Goal: Task Accomplishment & Management: Manage account settings

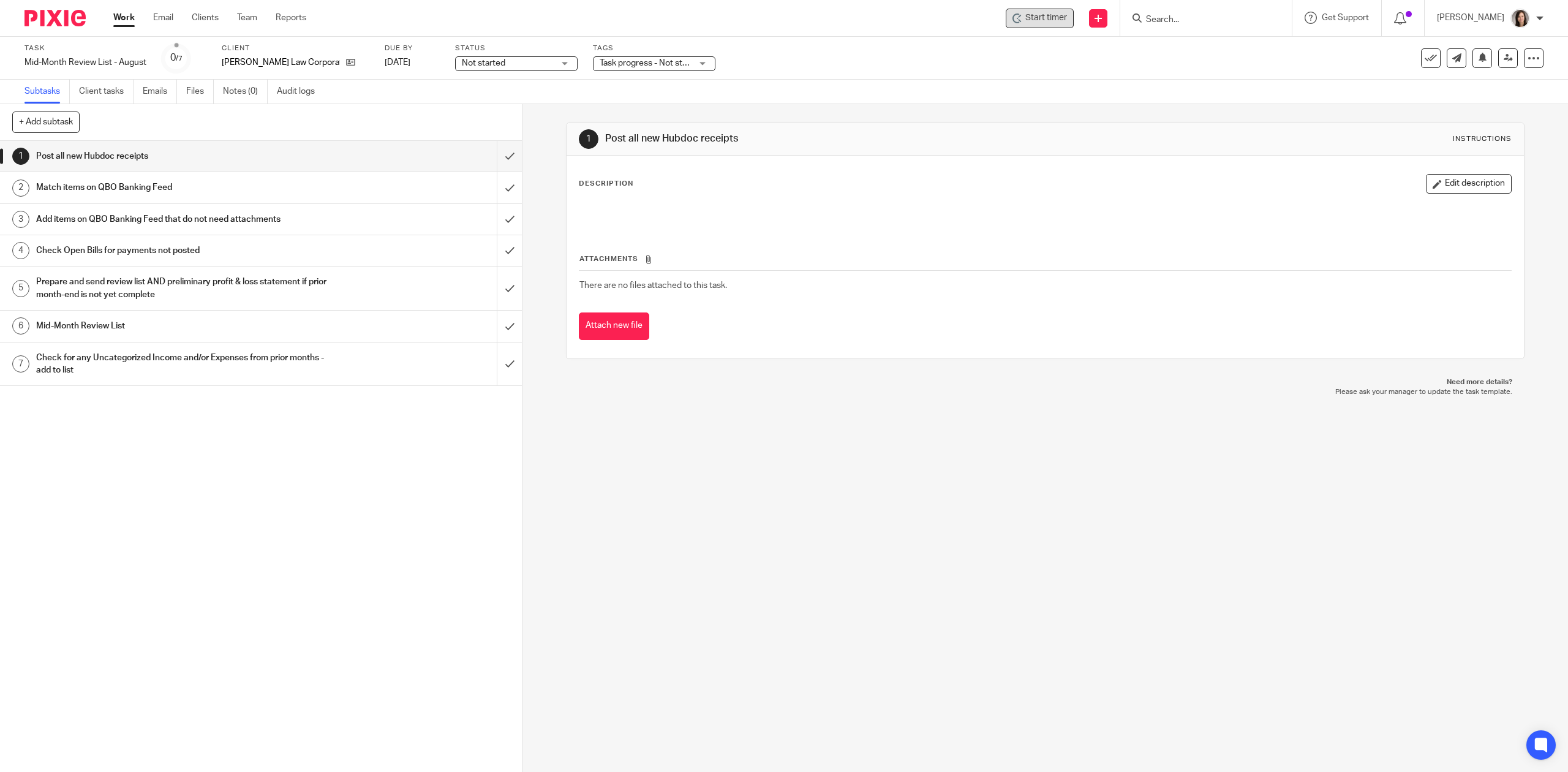
click at [1056, 20] on span "Start timer" at bounding box center [1046, 17] width 41 height 13
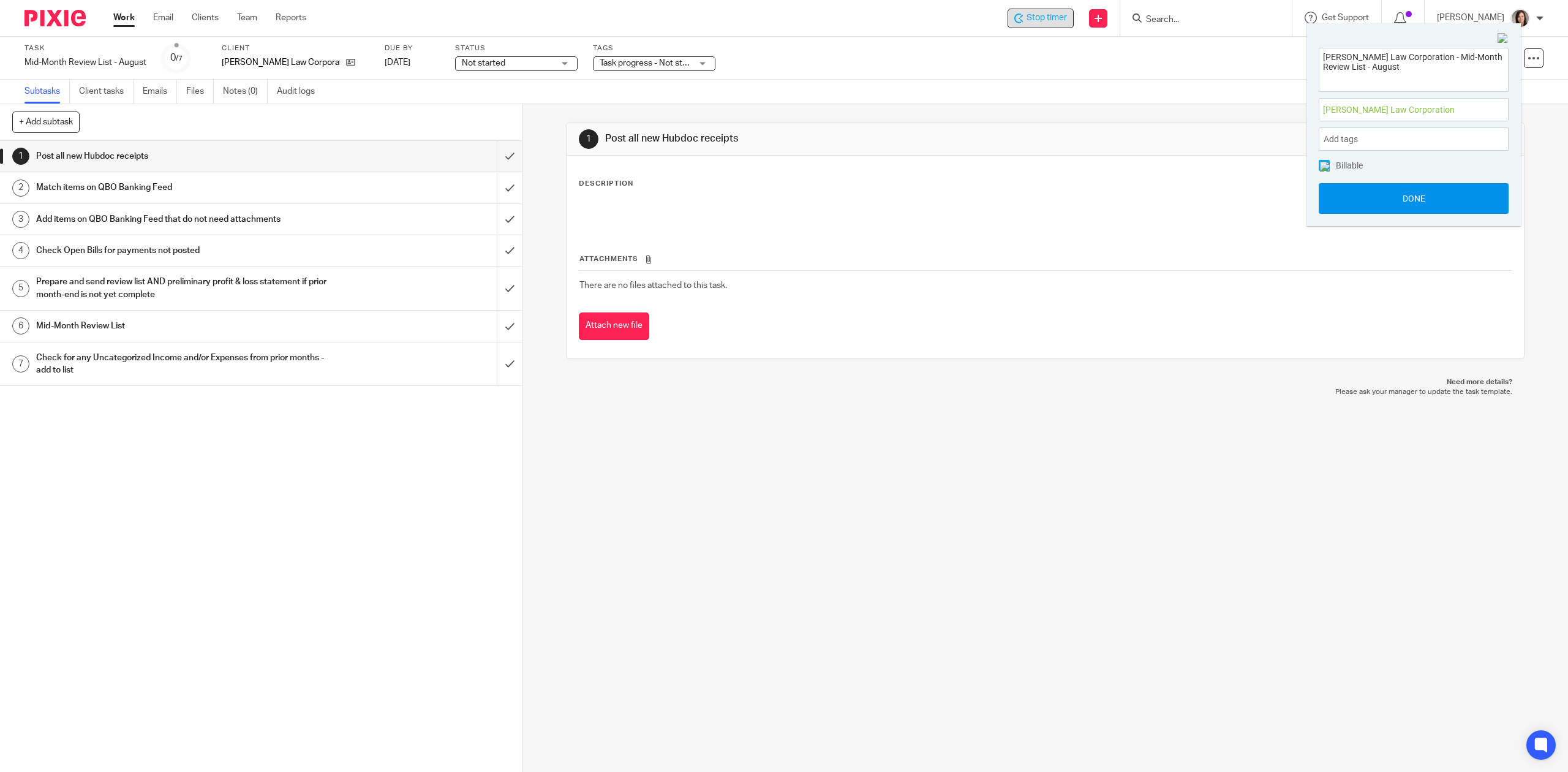
click at [1397, 207] on button "Done" at bounding box center [1414, 198] width 190 height 30
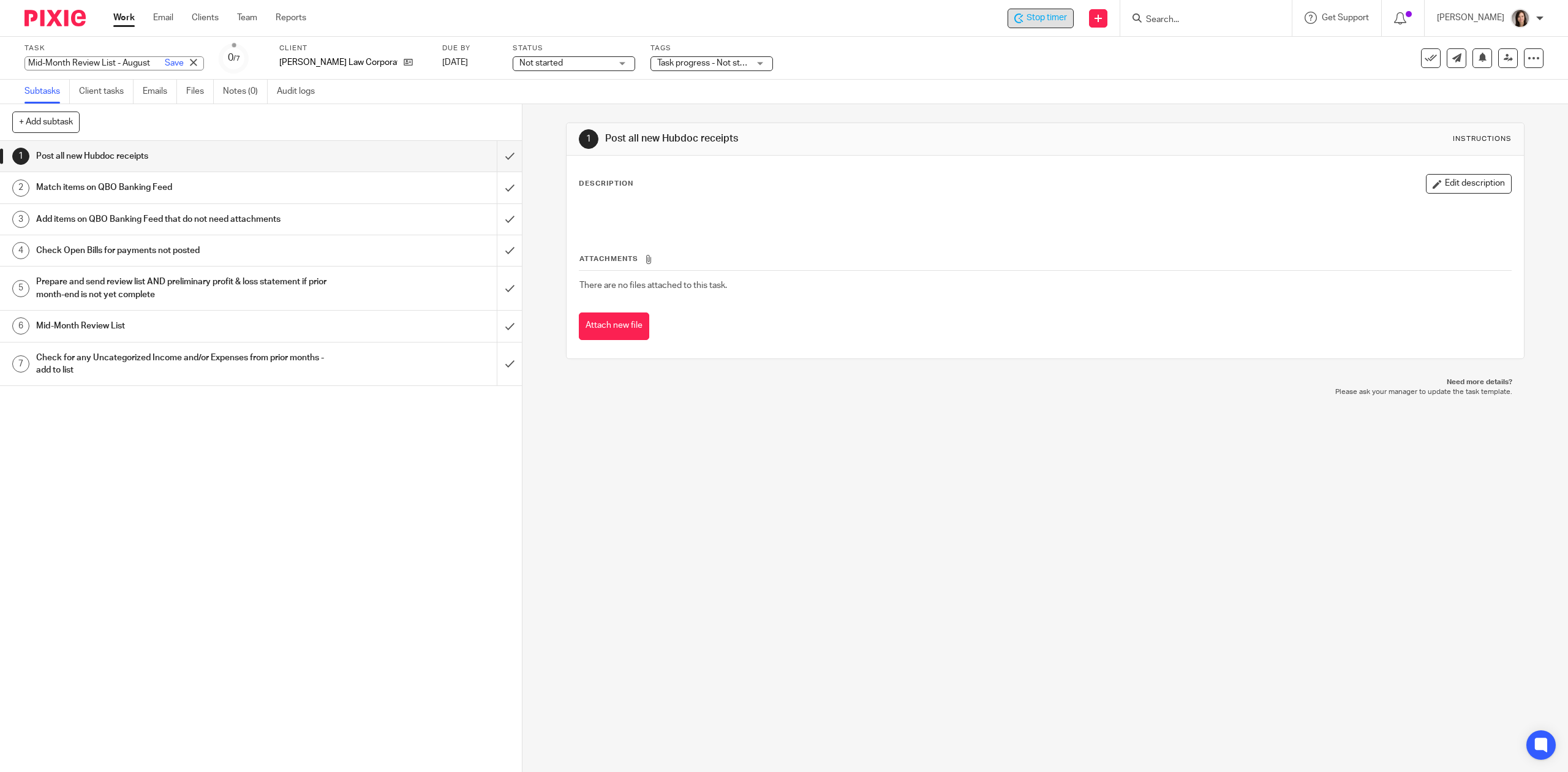
click at [115, 62] on div "Mid-Month Review List - August Save Mid-Month Review List - August" at bounding box center [114, 63] width 180 height 14
click at [115, 62] on input "Mid-Month Review List - August" at bounding box center [114, 63] width 180 height 14
type input "Mid-Month Review List - August - REAN START"
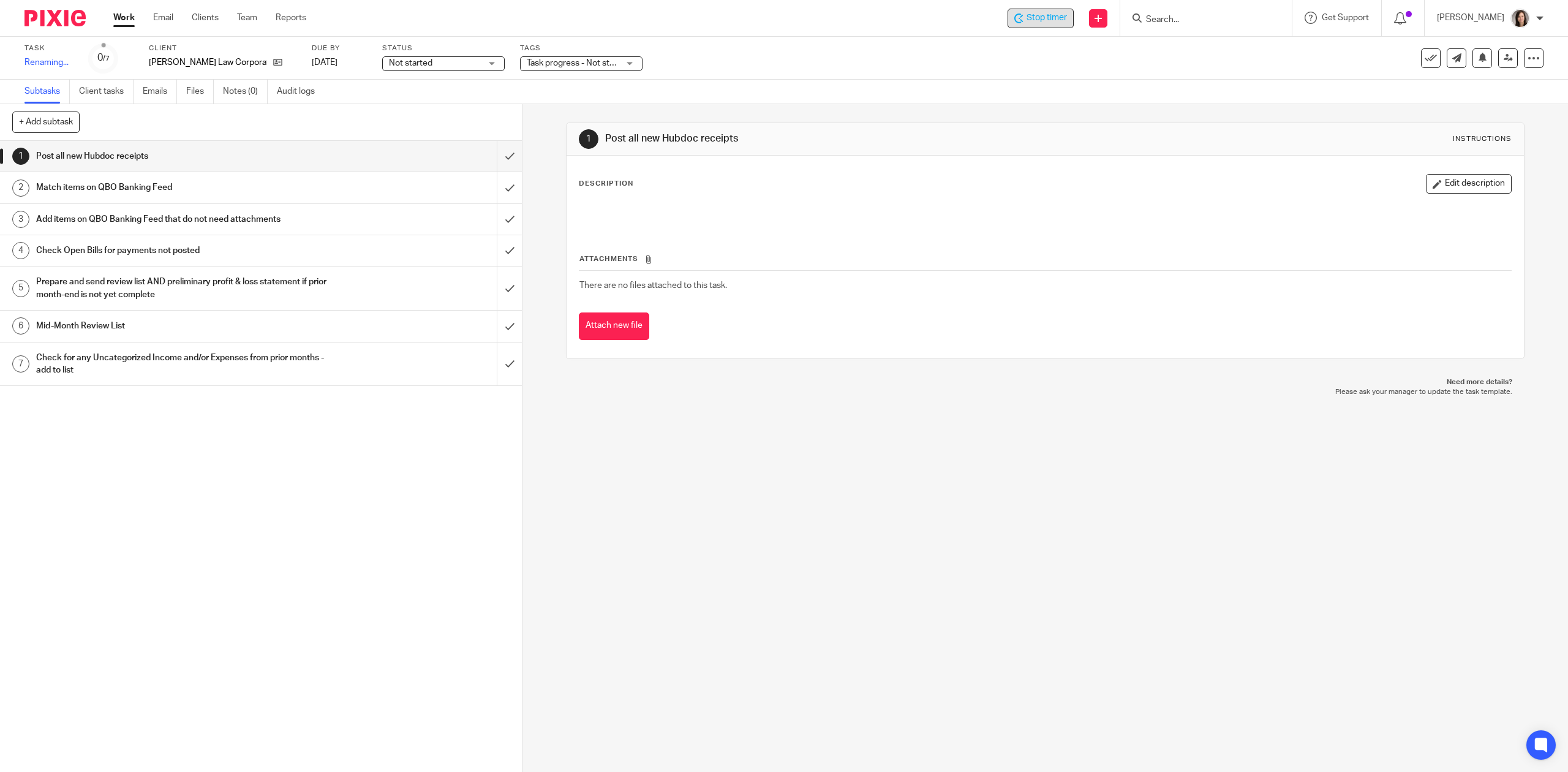
click at [252, 501] on div "1 Post all new Hubdoc receipts 2 Match items on QBO Banking Feed 3 Add items on…" at bounding box center [261, 456] width 522 height 631
click at [1478, 60] on icon at bounding box center [1482, 57] width 10 height 10
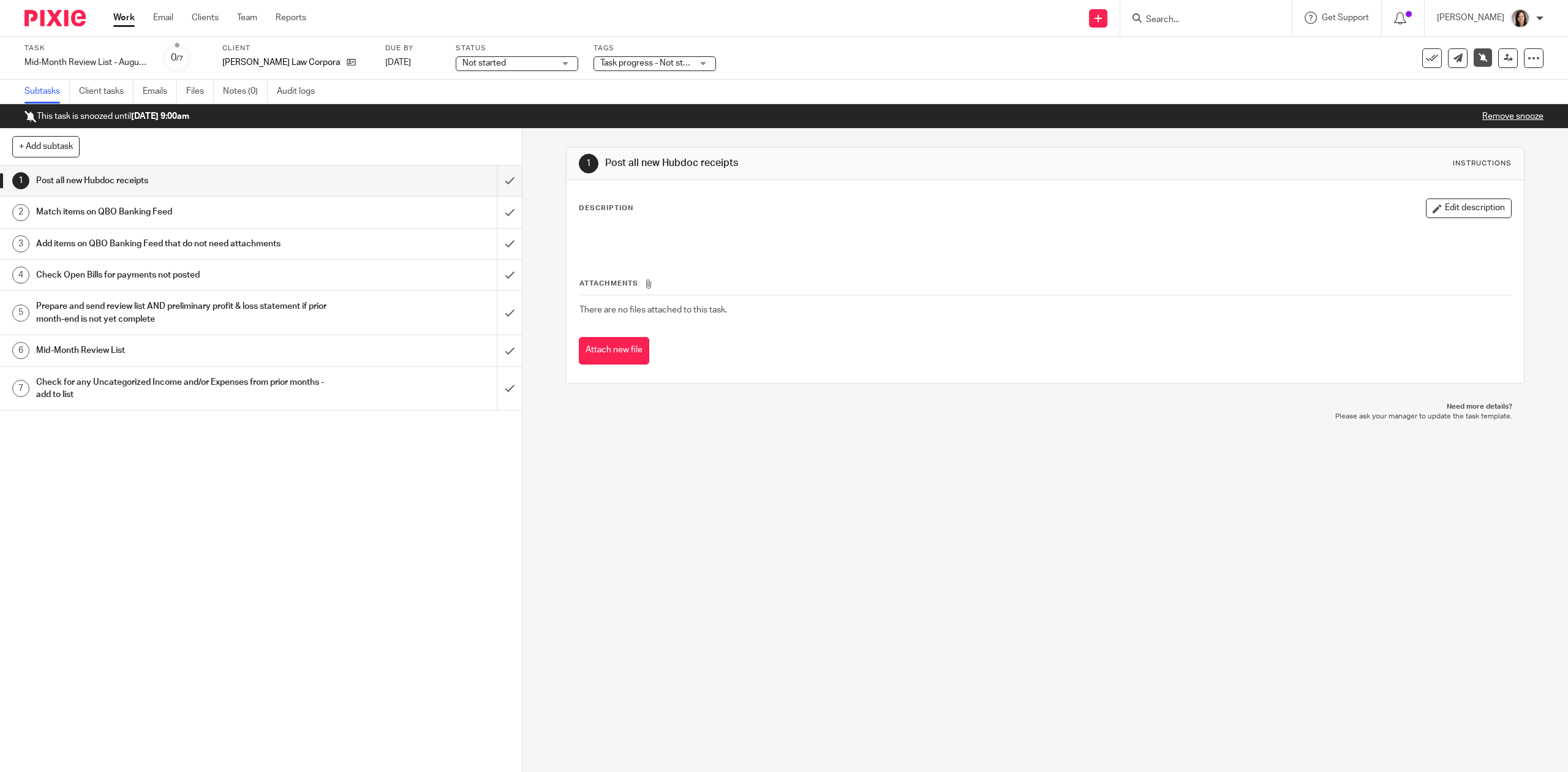
click at [124, 18] on link "Work" at bounding box center [124, 17] width 22 height 12
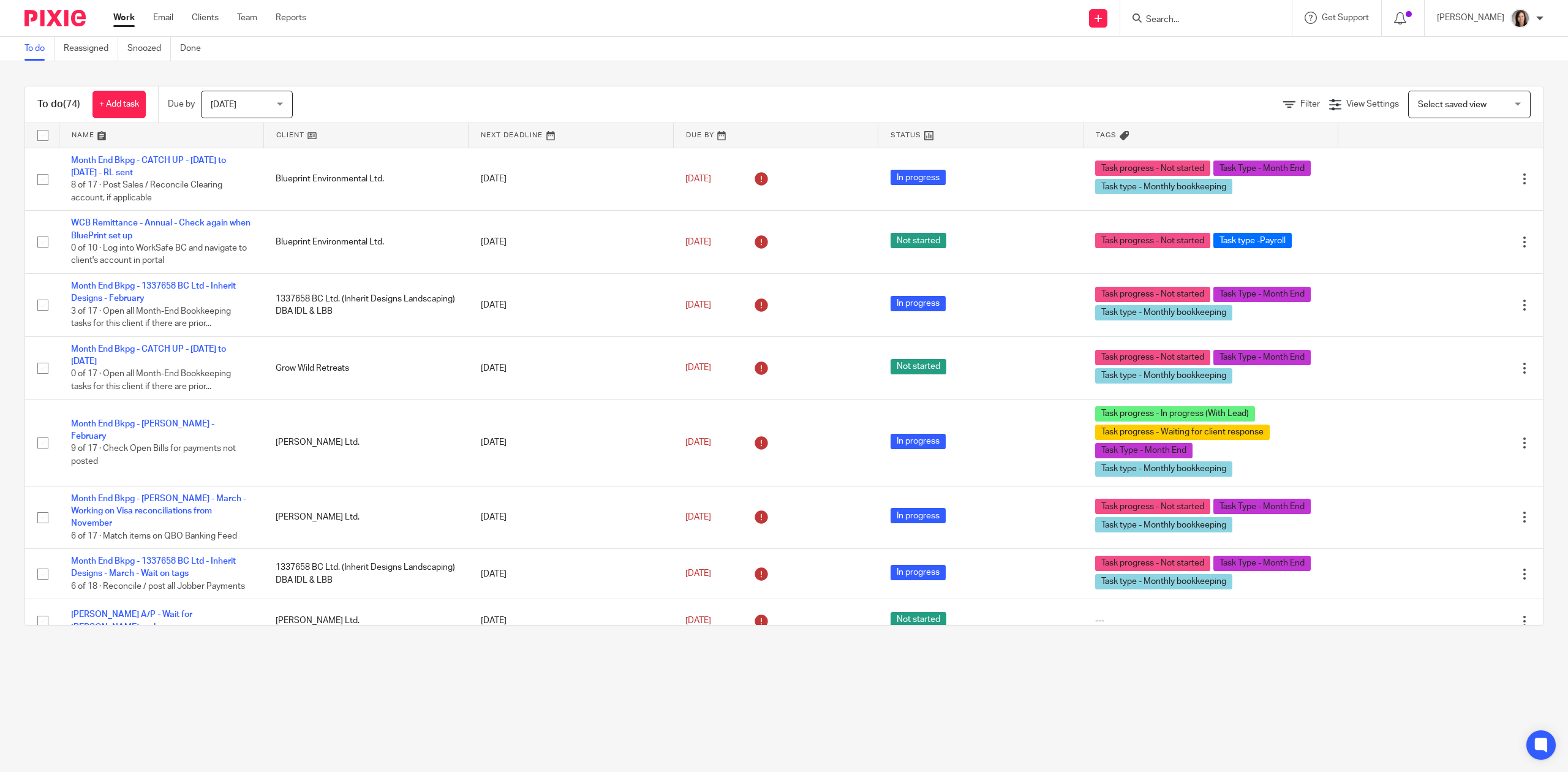
click at [1206, 16] on input "Search" at bounding box center [1200, 20] width 111 height 11
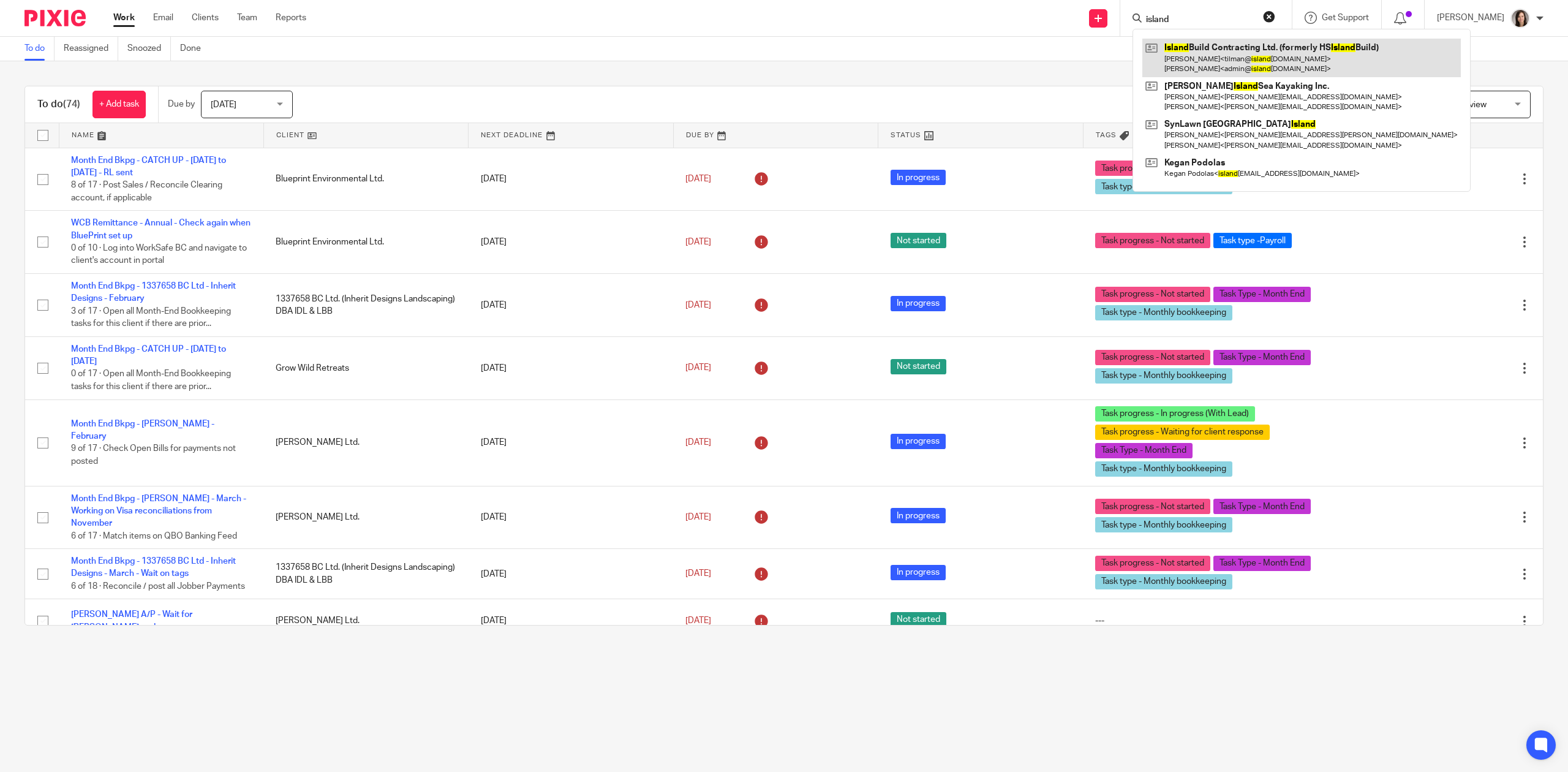
type input "island"
click at [1233, 60] on link at bounding box center [1302, 58] width 318 height 38
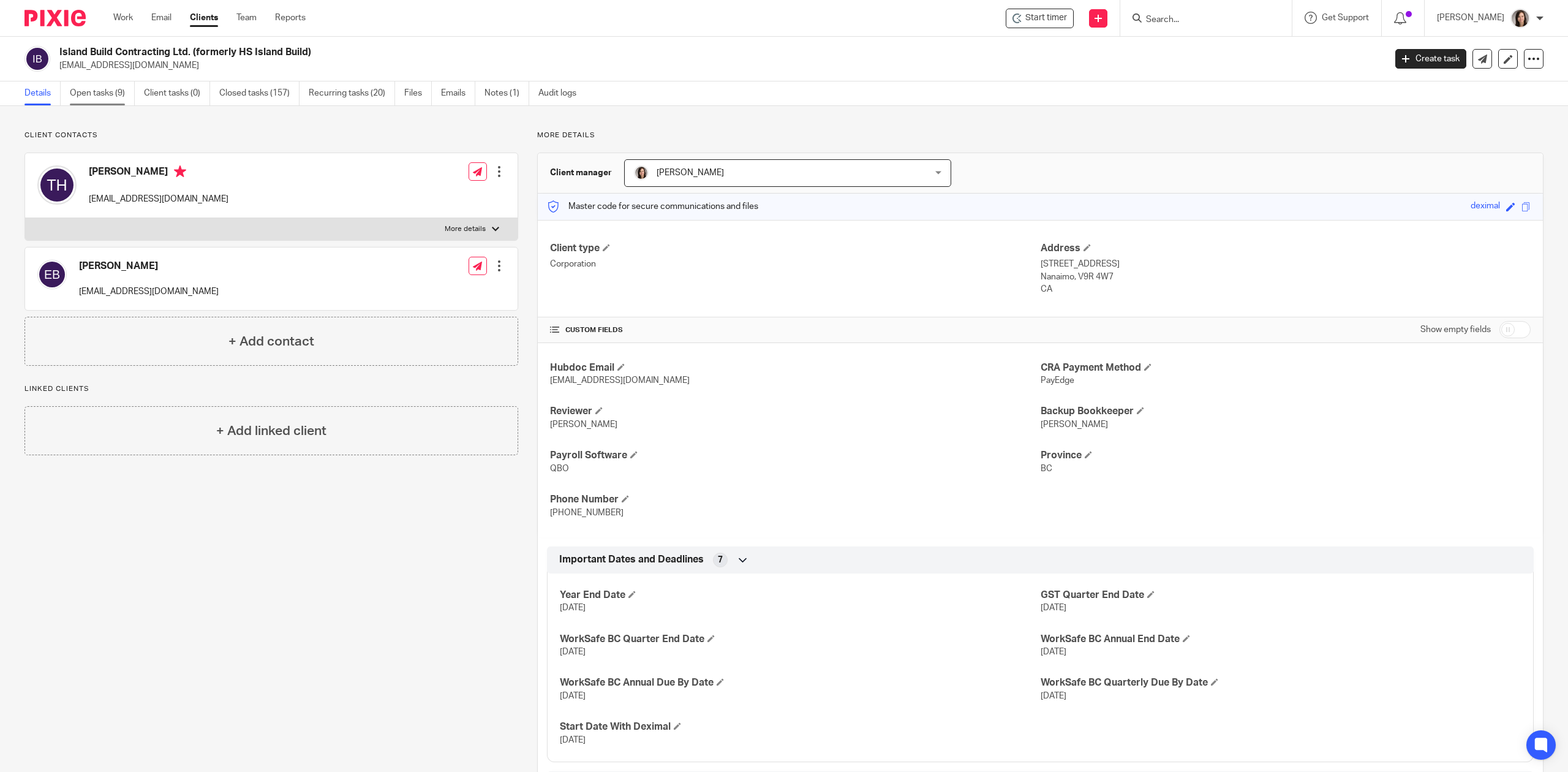
click at [96, 93] on link "Open tasks (9)" at bounding box center [102, 93] width 65 height 24
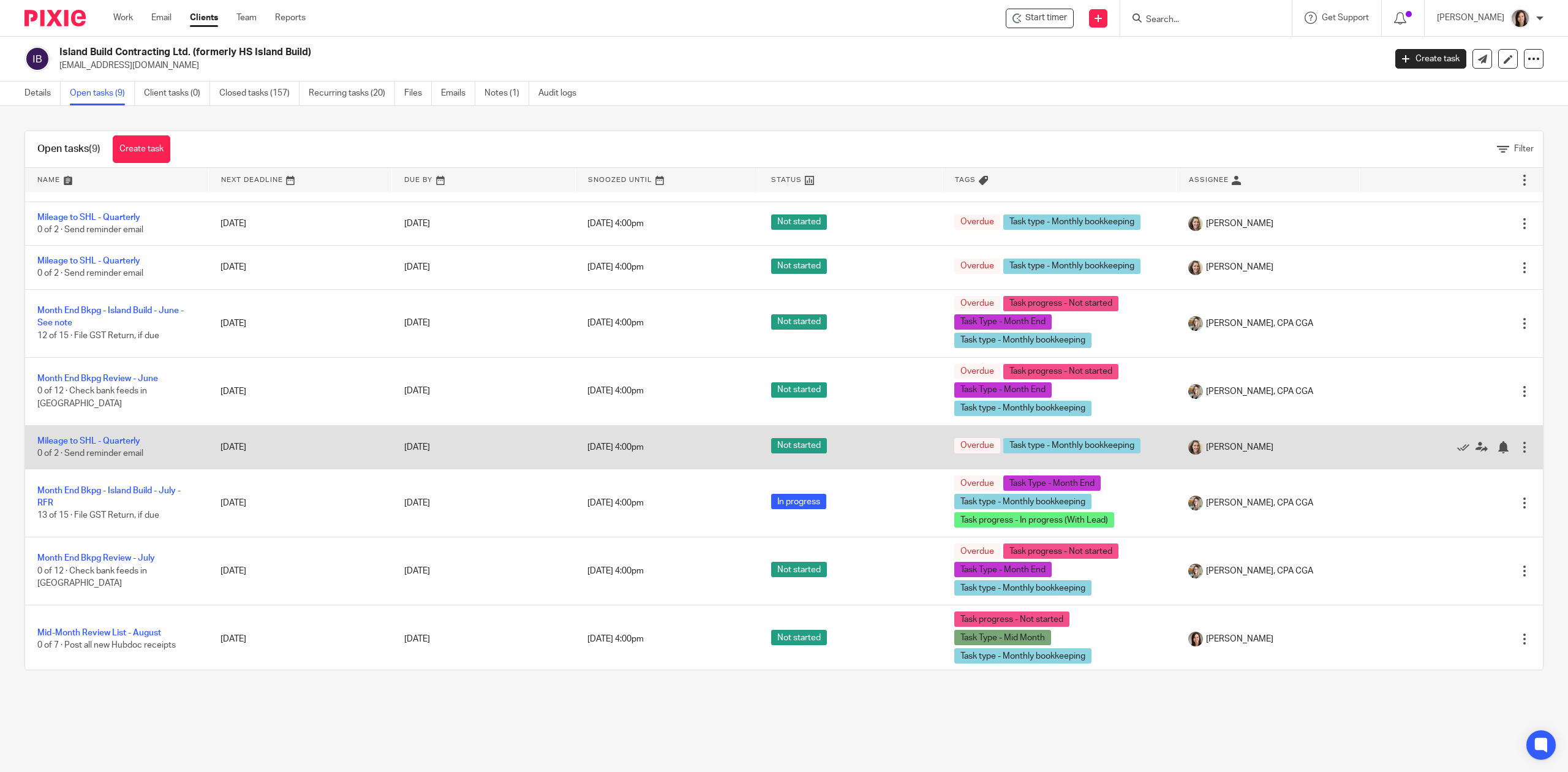
scroll to position [40, 0]
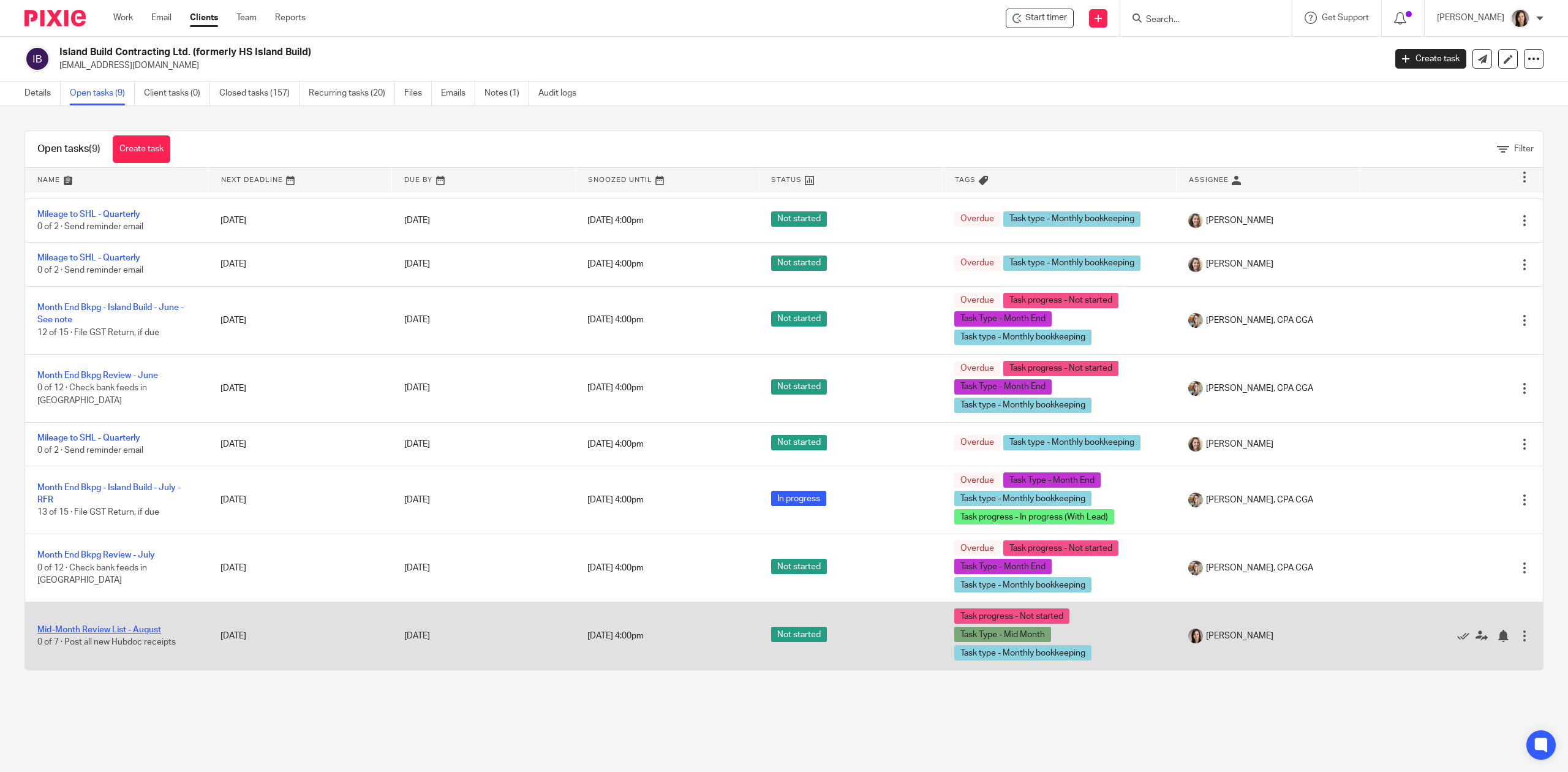
click at [111, 632] on link "Mid-Month Review List - August" at bounding box center [99, 630] width 124 height 9
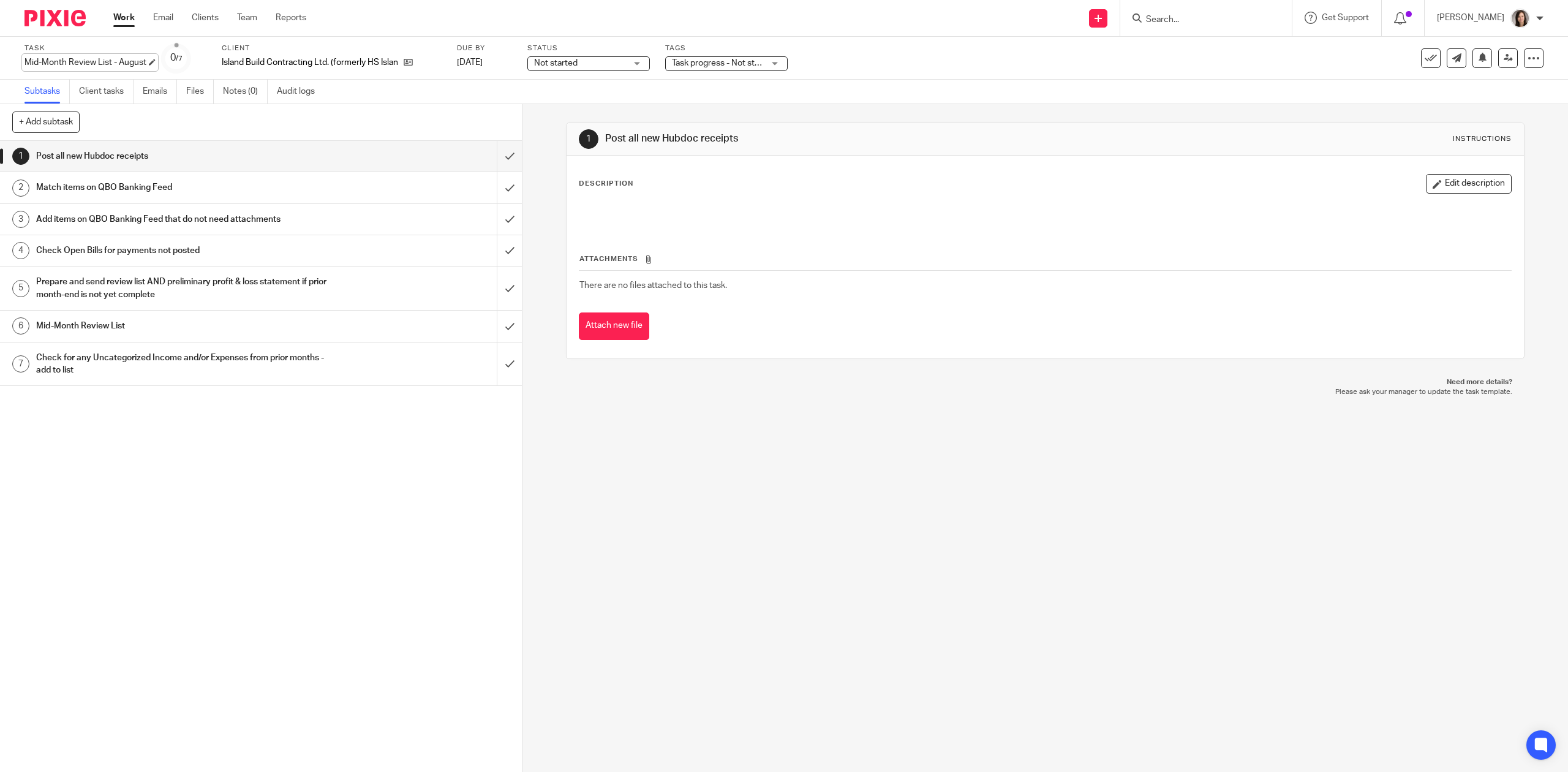
click at [106, 59] on div "Mid-Month Review List - August Save Mid-Month Review List - August" at bounding box center [85, 62] width 122 height 12
click at [118, 58] on input "Mid-Month Review List - August" at bounding box center [114, 63] width 180 height 14
type input "Mid-Month Review List - August - REAN DRAFT"
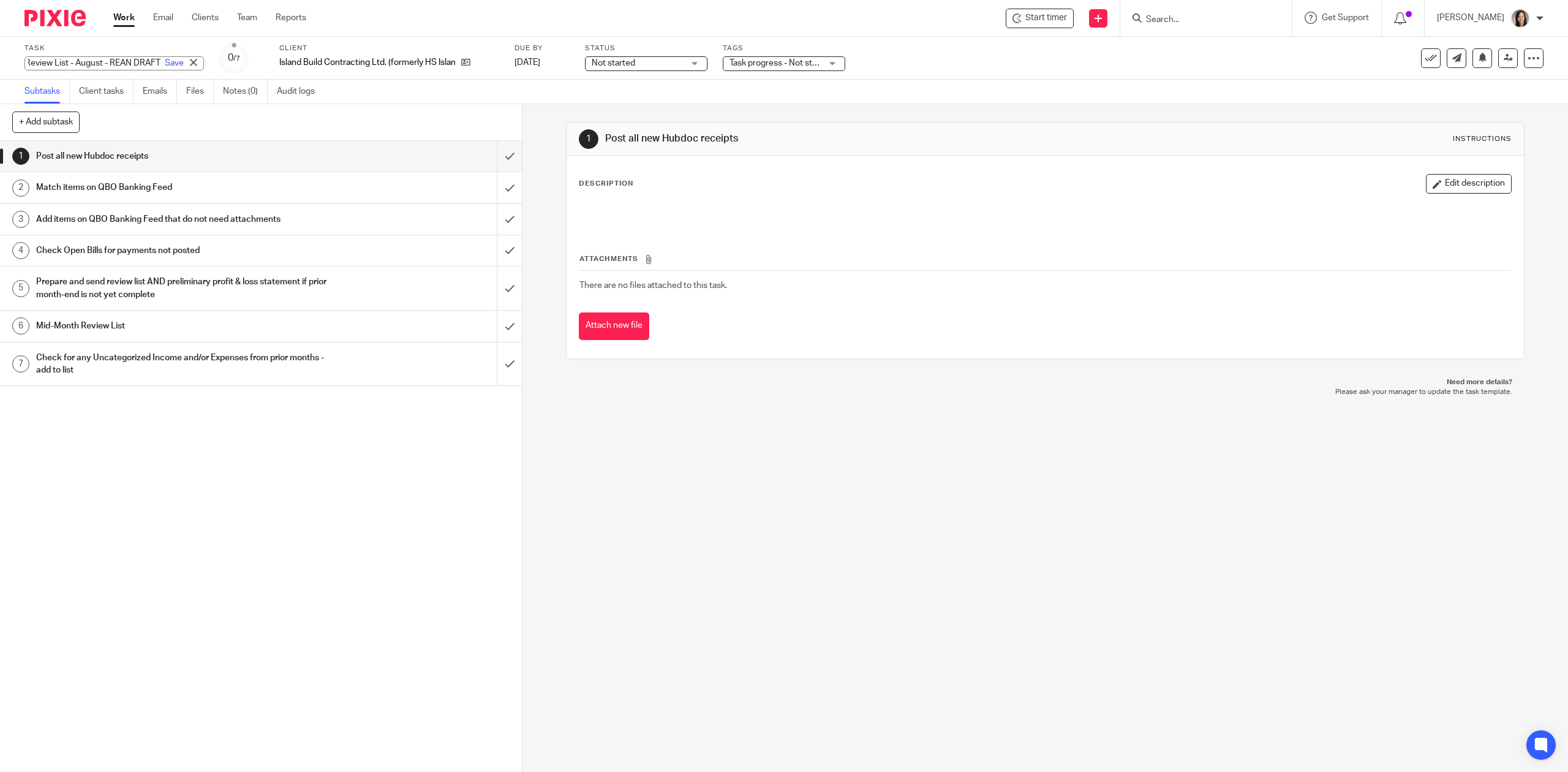
click at [318, 575] on div "1 Post all new Hubdoc receipts 2 Match items on QBO Banking Feed 3 Add items on…" at bounding box center [261, 456] width 522 height 631
click at [1473, 60] on button at bounding box center [1482, 58] width 20 height 20
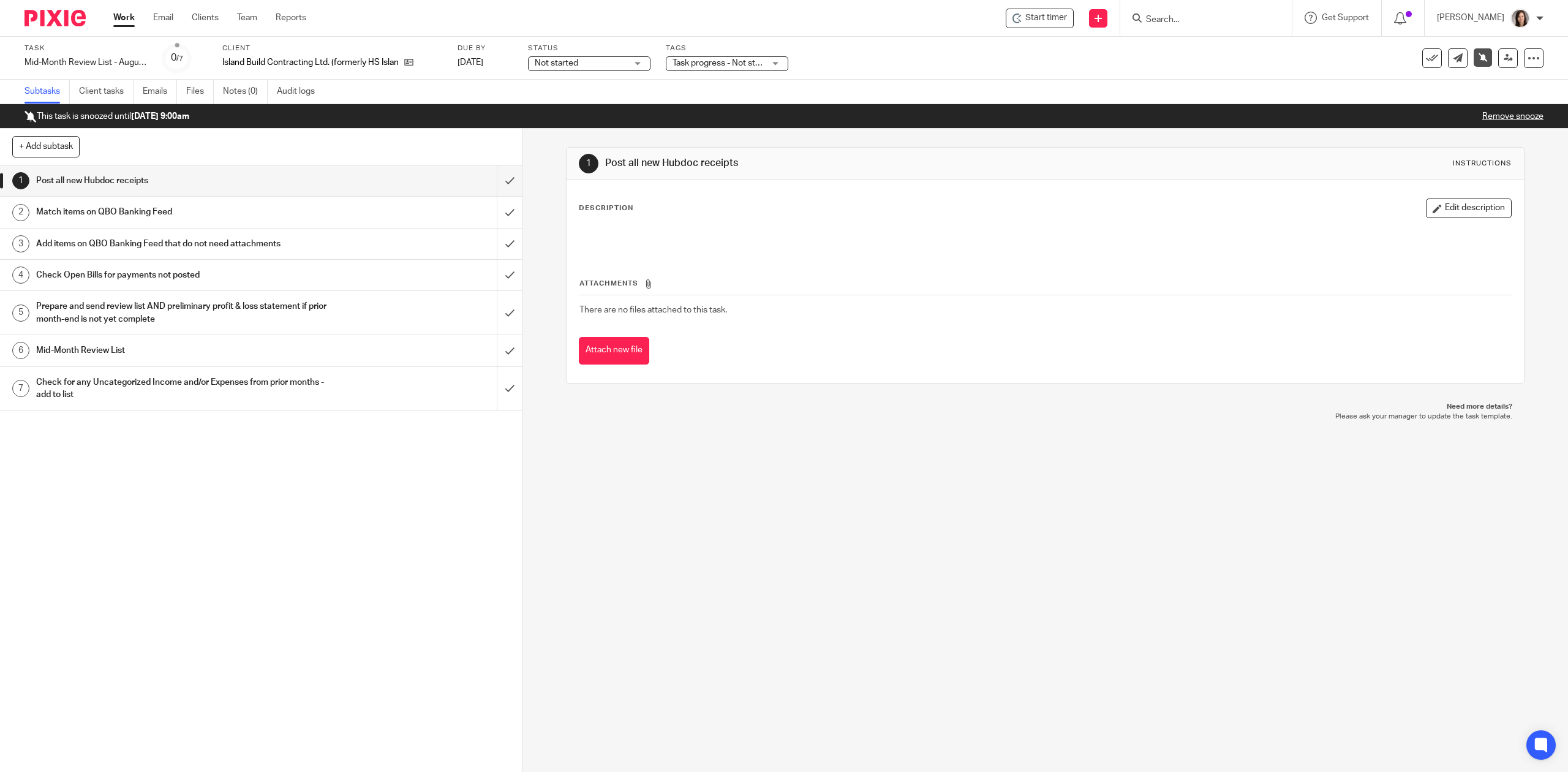
click at [276, 616] on div "1 Post all new Hubdoc receipts 2 Match items on QBO Banking Feed 3 Add items on…" at bounding box center [261, 469] width 522 height 607
click at [86, 60] on div "Mid-Month Review List - August - REAN DRAFT Save Mid-Month Review List - August…" at bounding box center [114, 63] width 180 height 14
click at [86, 60] on input "Mid-Month Review List - August - REAN DRAFT" at bounding box center [114, 63] width 180 height 14
click at [375, 554] on div "1 Post all new Hubdoc receipts 2 Match items on QBO Banking Feed 3 Add items on…" at bounding box center [261, 469] width 522 height 607
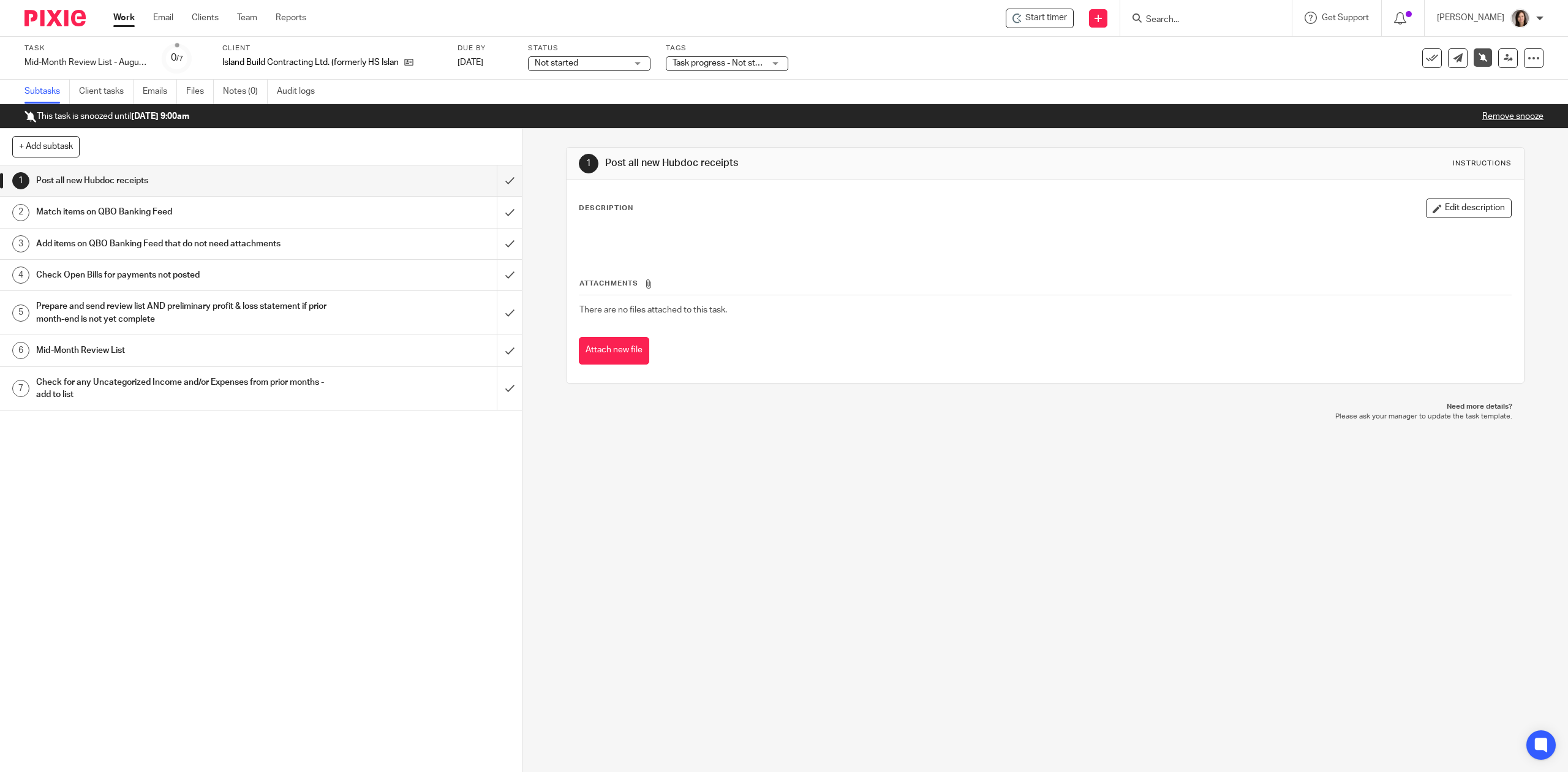
click at [121, 22] on link "Work" at bounding box center [124, 17] width 22 height 12
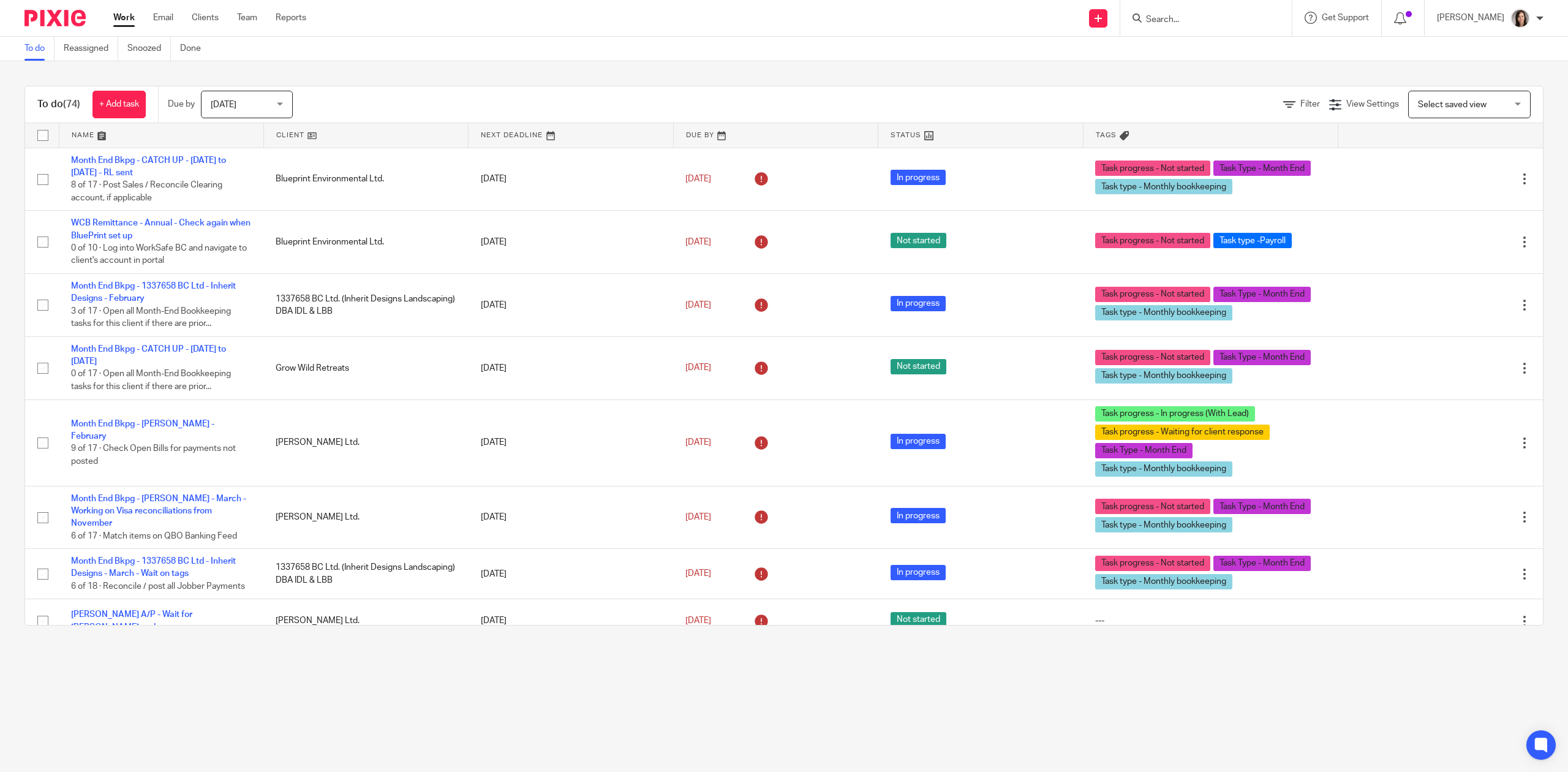
click at [1191, 13] on form at bounding box center [1209, 18] width 131 height 16
click at [1183, 17] on input "Search" at bounding box center [1200, 20] width 111 height 11
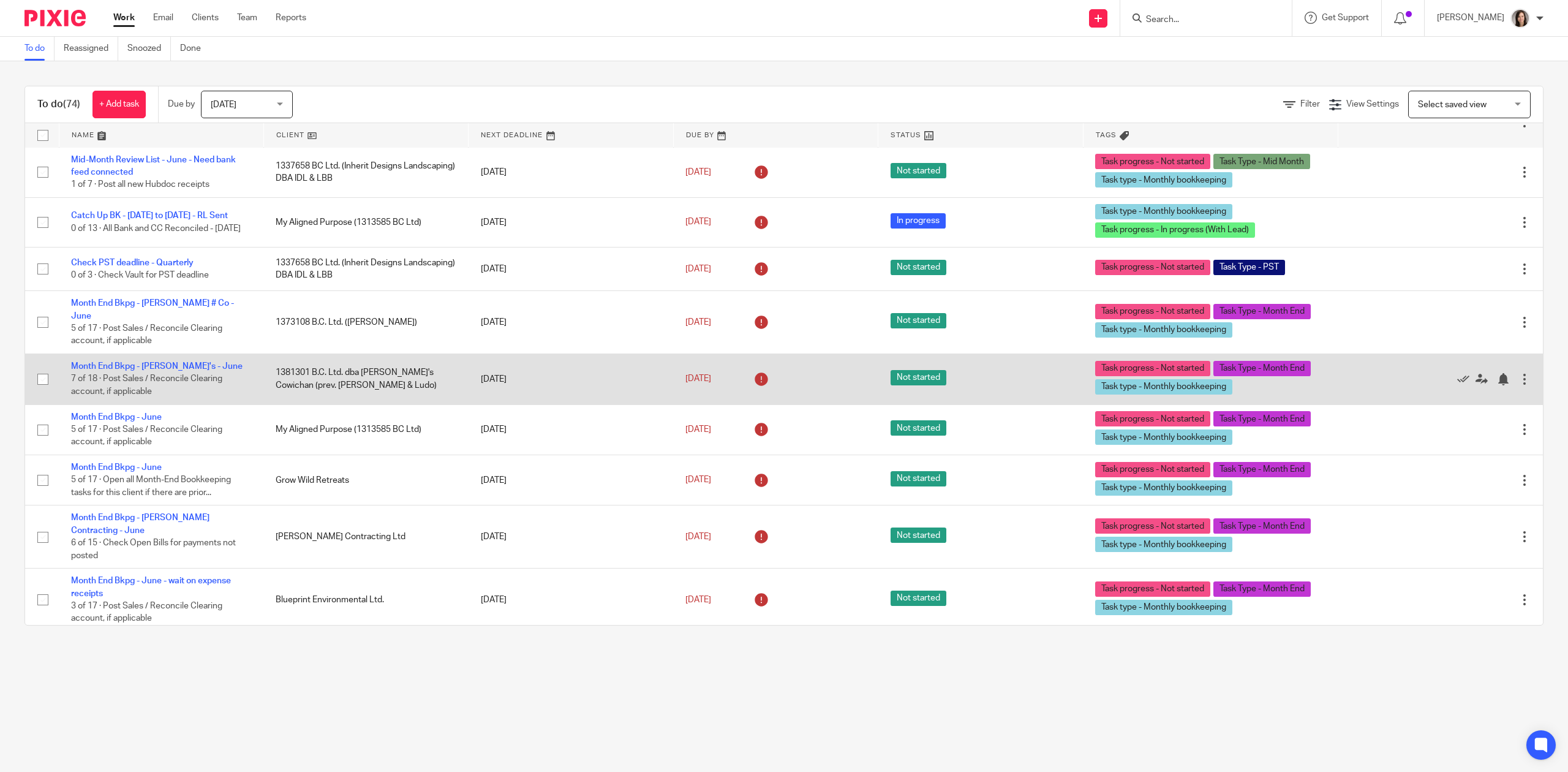
scroll to position [1606, 0]
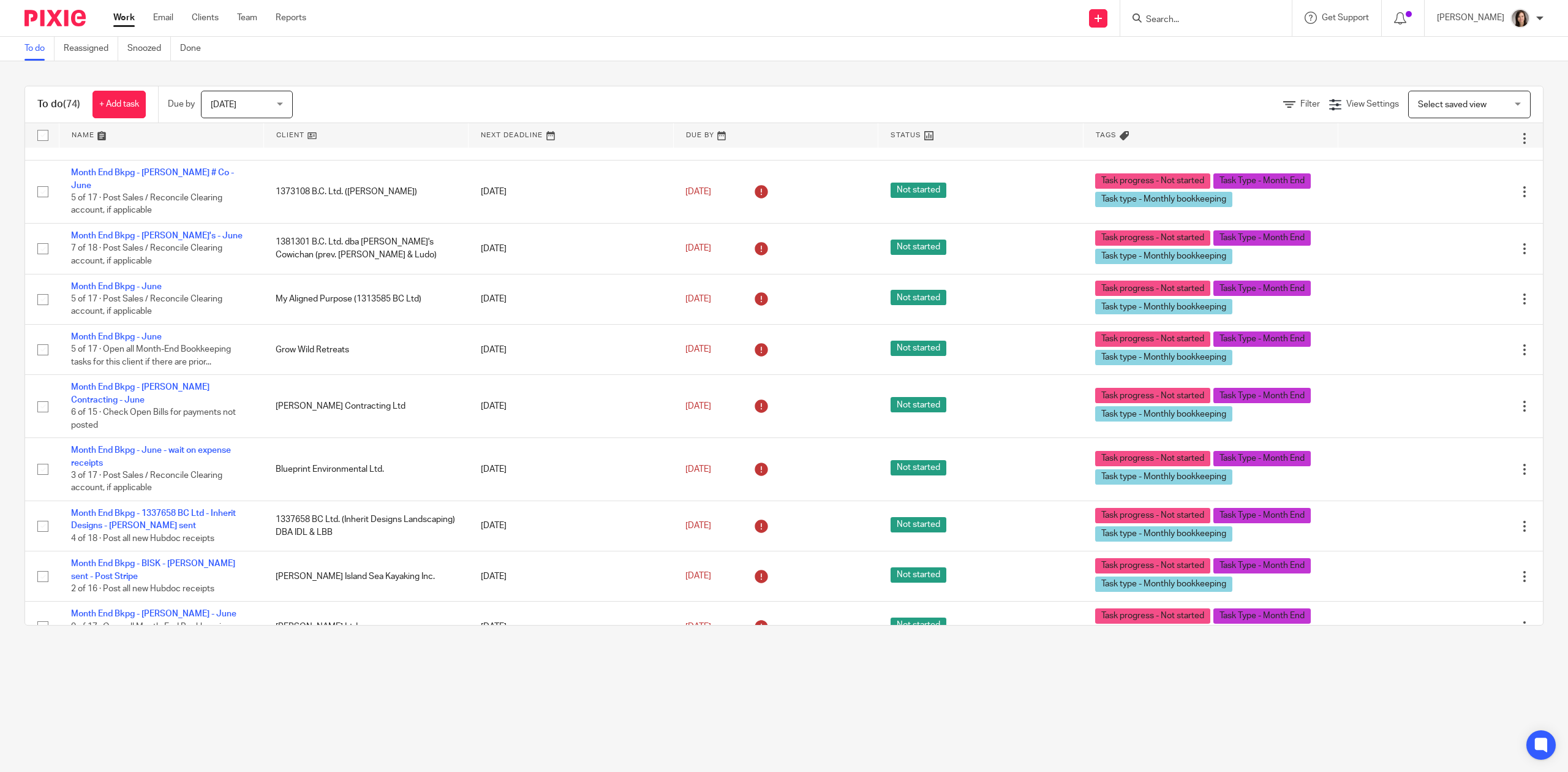
click at [1189, 12] on form at bounding box center [1209, 18] width 131 height 16
click at [1187, 18] on input "Search" at bounding box center [1200, 20] width 111 height 11
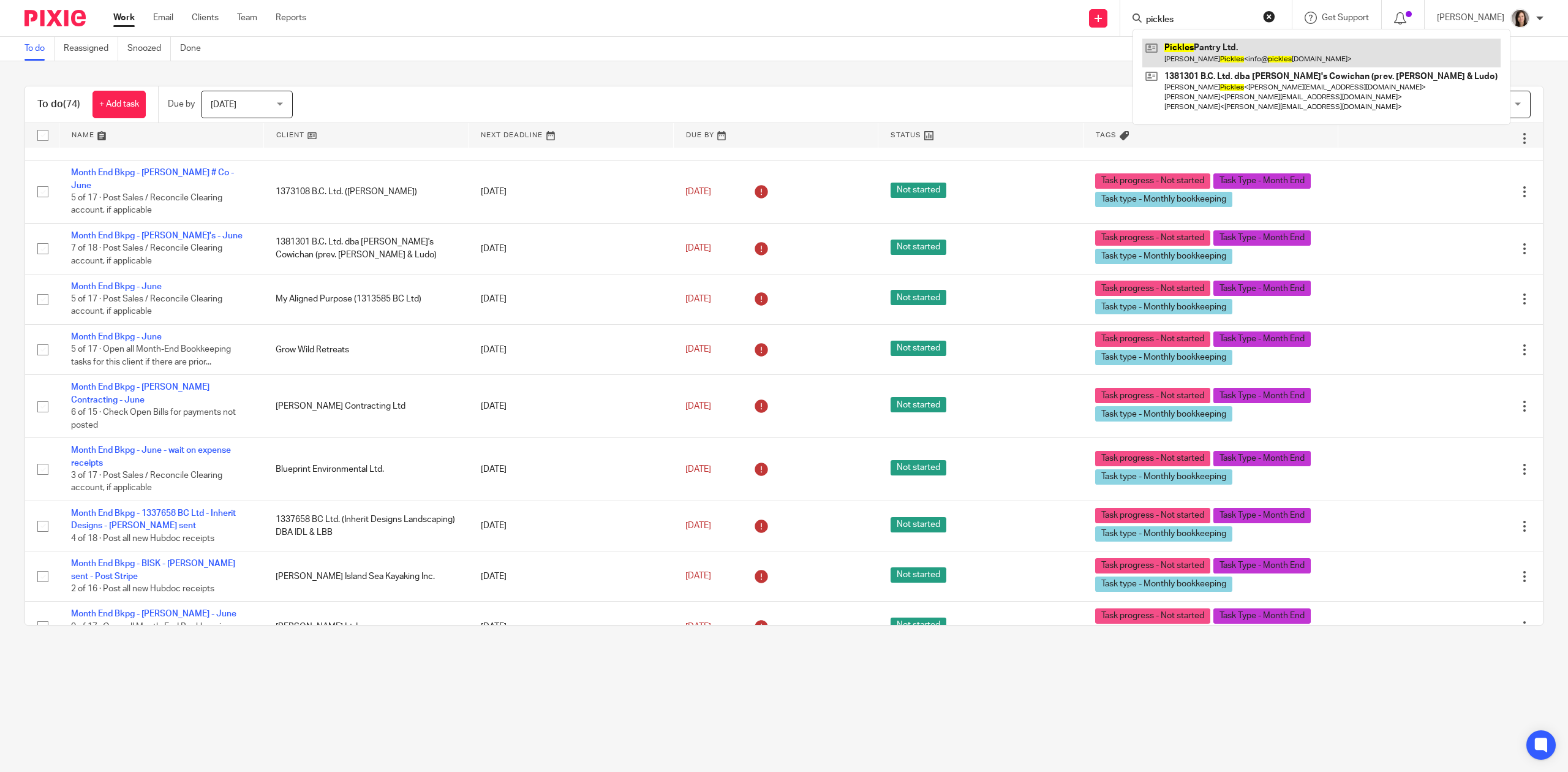
type input "pickles"
click at [1216, 53] on link at bounding box center [1322, 53] width 359 height 29
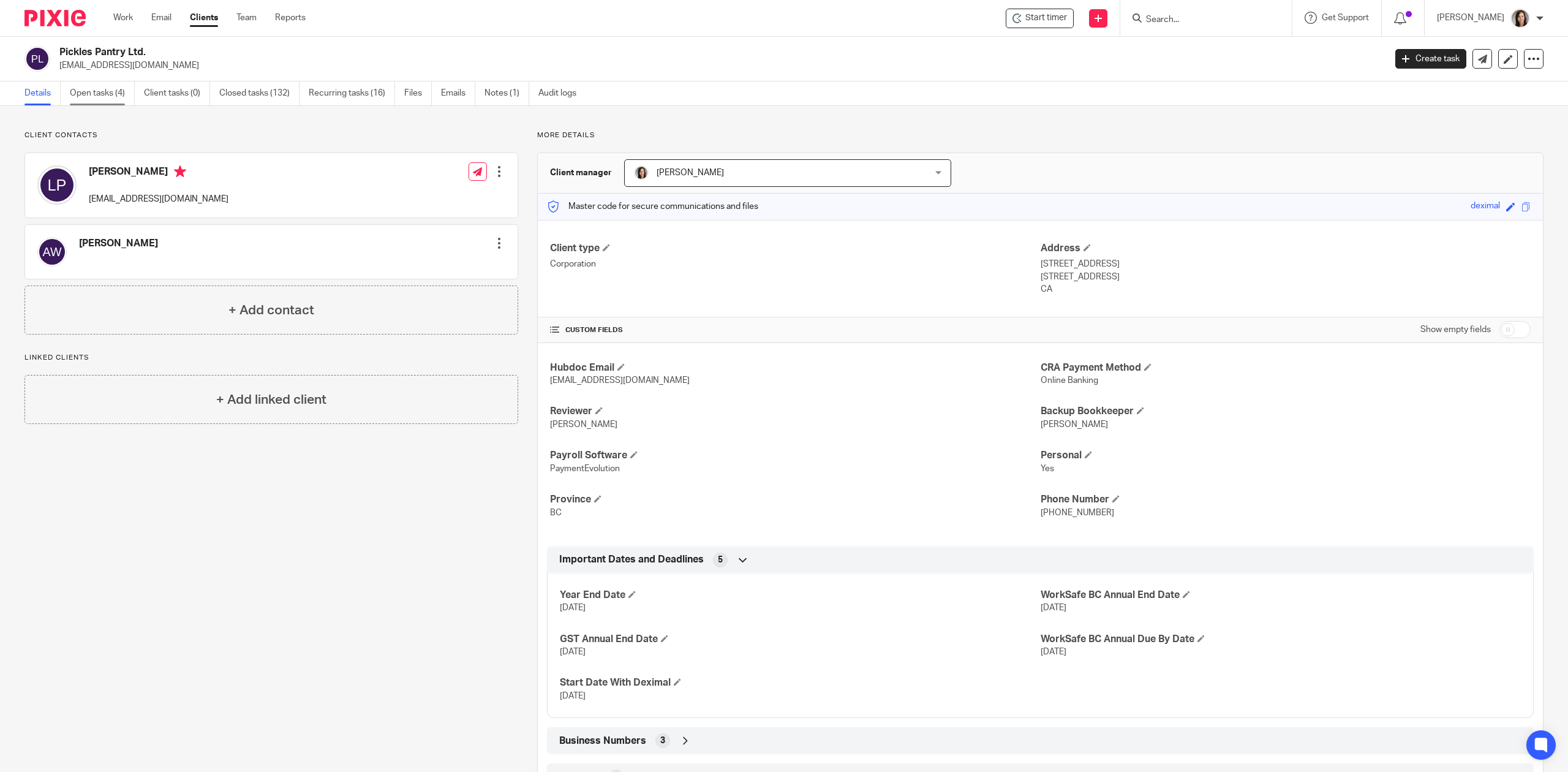
click at [102, 84] on link "Open tasks (4)" at bounding box center [102, 93] width 65 height 24
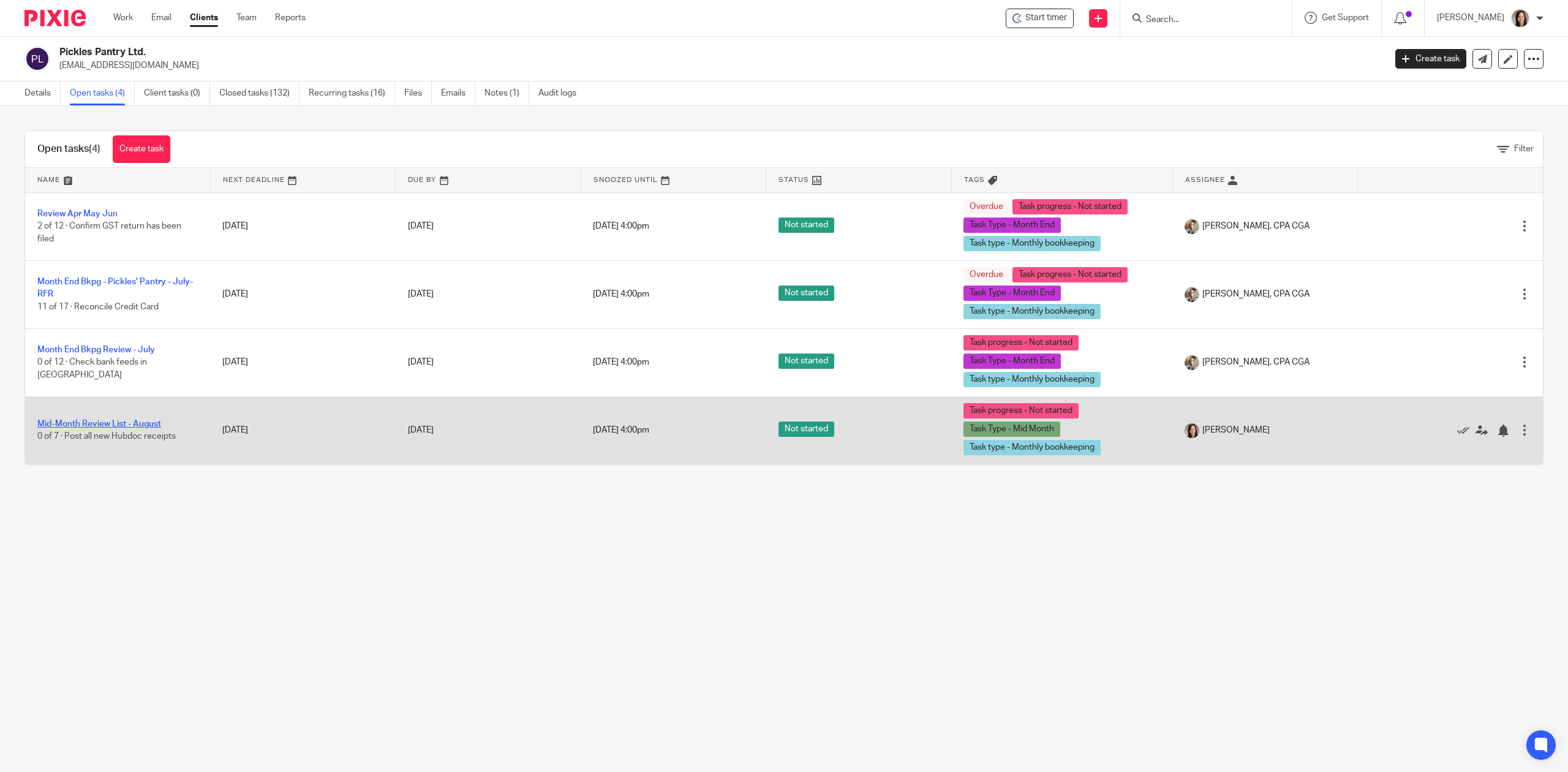
click at [97, 424] on link "Mid-Month Review List - August" at bounding box center [99, 424] width 124 height 9
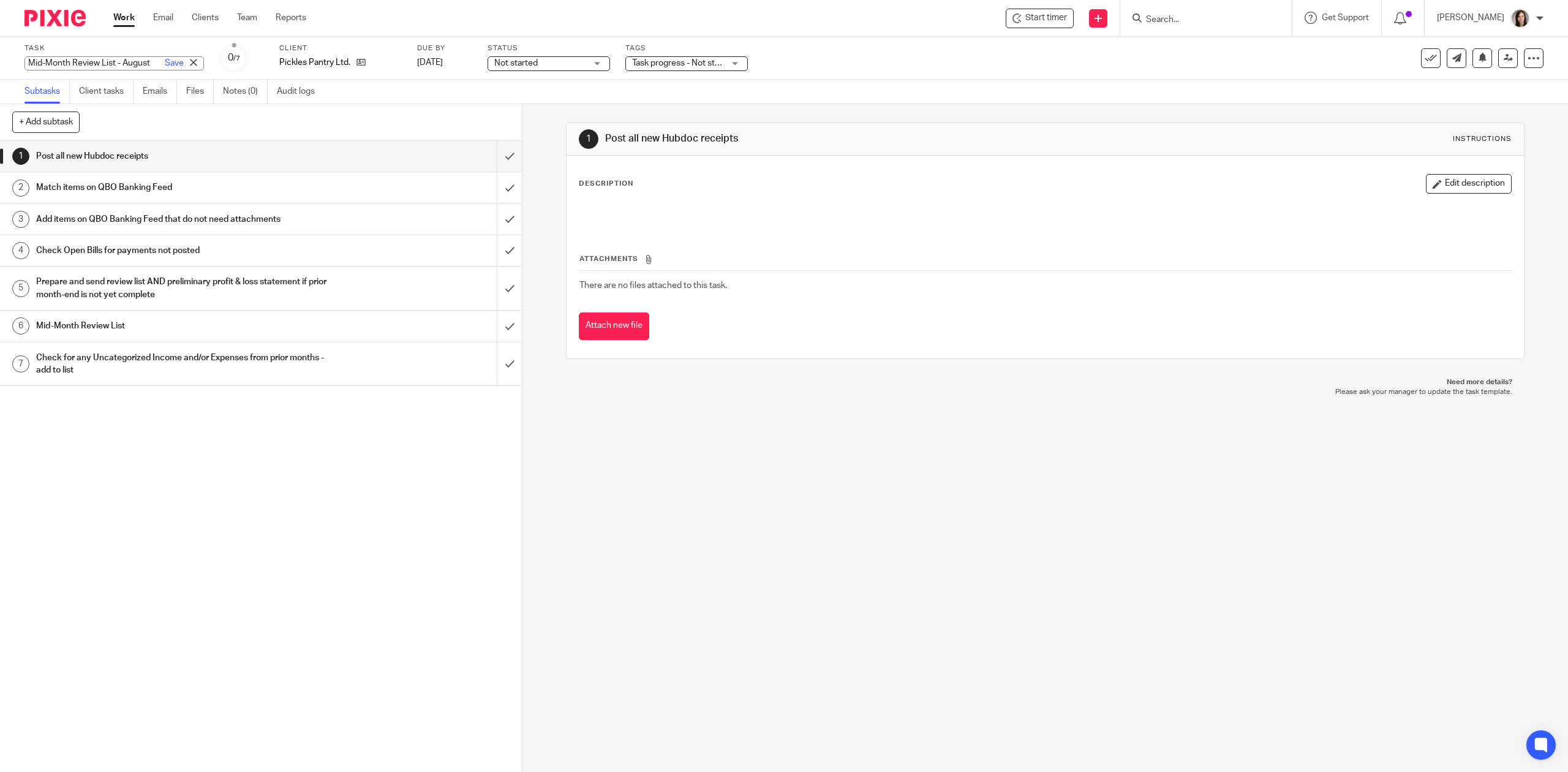
click at [121, 59] on div "Mid-Month Review List - August Save Mid-Month Review List - August" at bounding box center [114, 63] width 180 height 14
click at [121, 59] on input "Mid-Month Review List - August" at bounding box center [114, 63] width 180 height 14
click at [125, 59] on input "Mid-Month Review List - August" at bounding box center [114, 63] width 180 height 14
type input "Mid-Month Review List - August - REAN DRAFT"
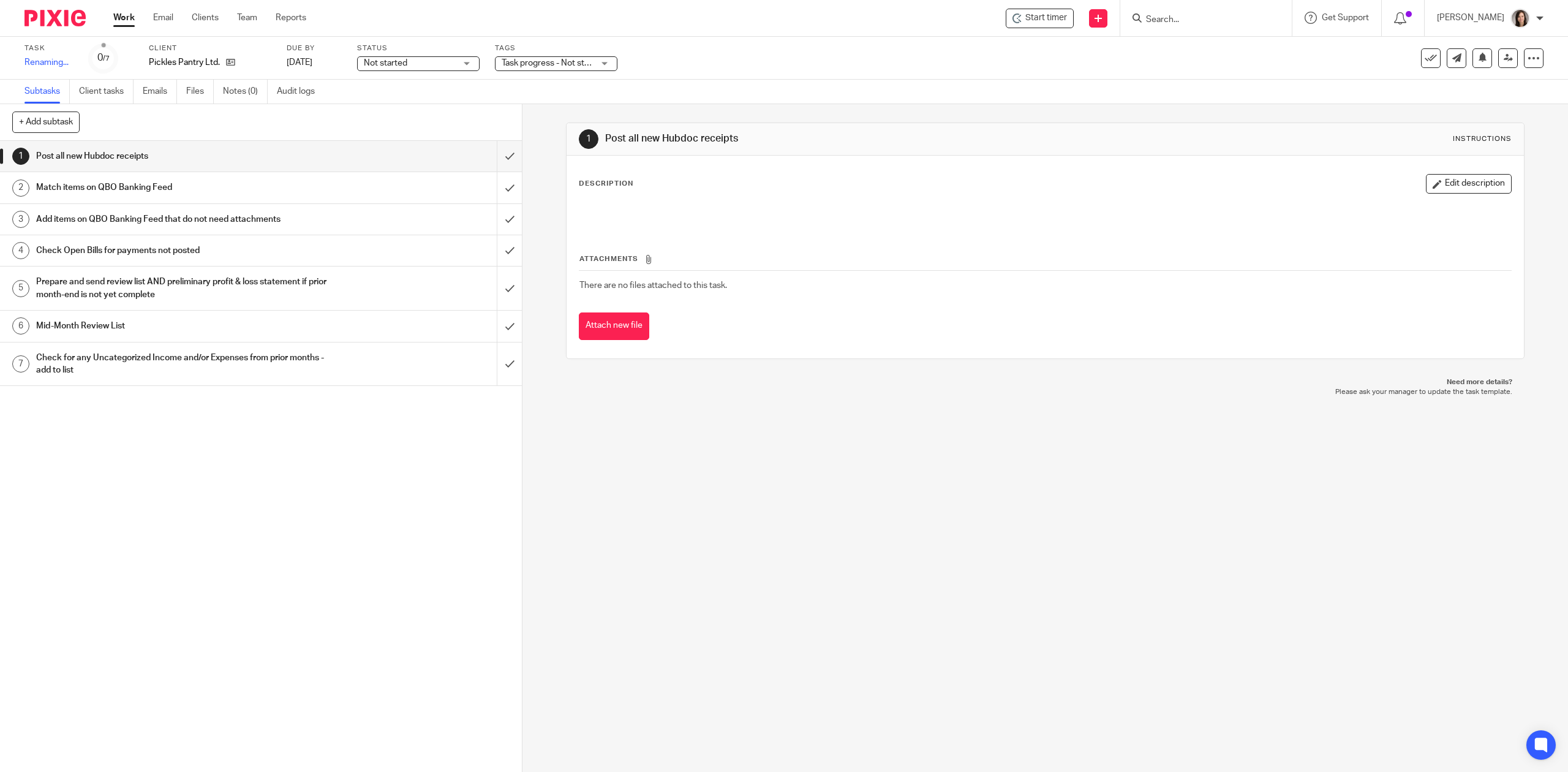
drag, startPoint x: 307, startPoint y: 657, endPoint x: 290, endPoint y: 628, distance: 33.6
click at [308, 657] on div "1 Post all new Hubdoc receipts 2 Match items on QBO Banking Feed 3 Add items on…" at bounding box center [261, 456] width 522 height 631
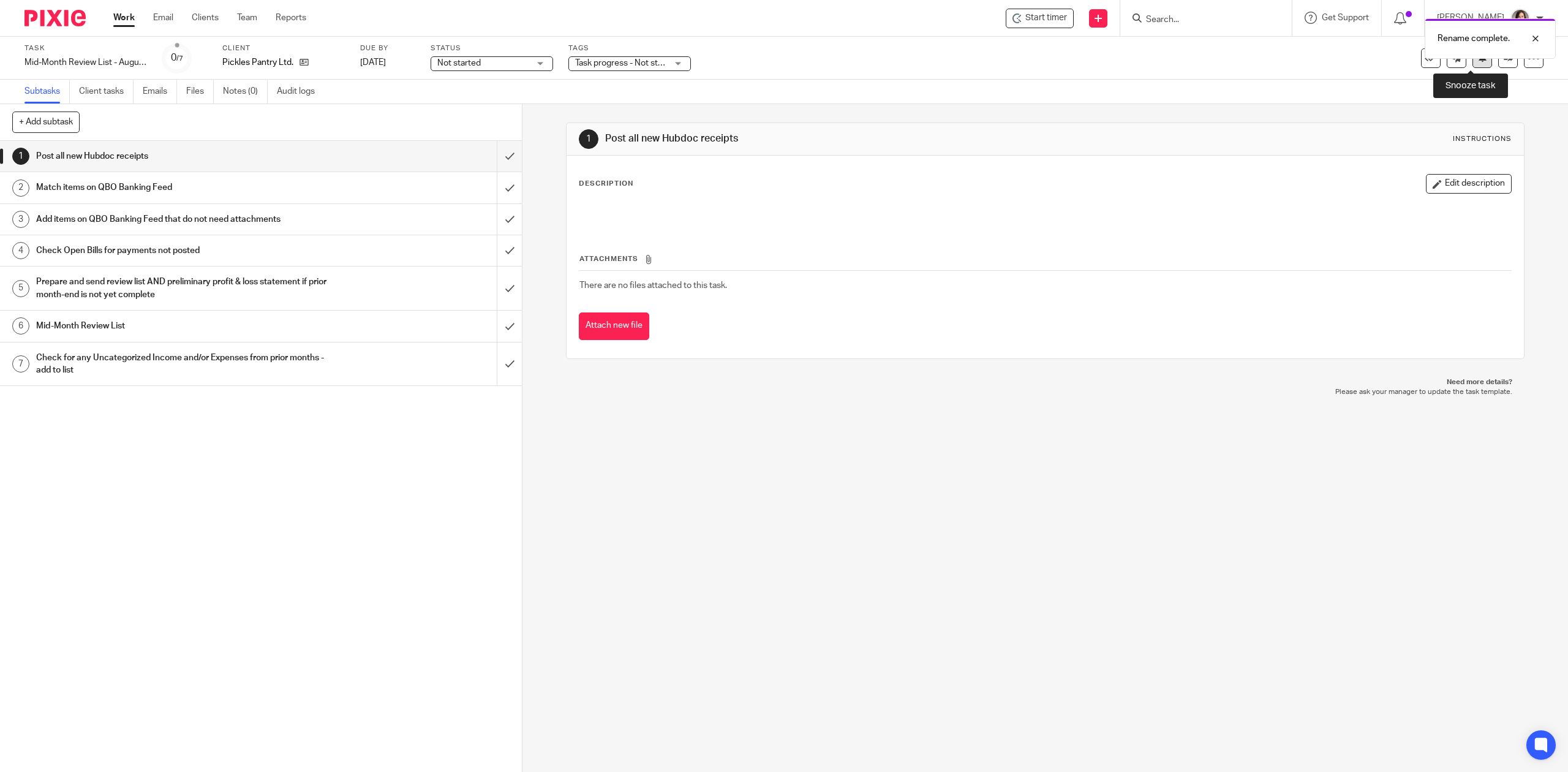
click at [1475, 64] on button at bounding box center [1482, 58] width 20 height 20
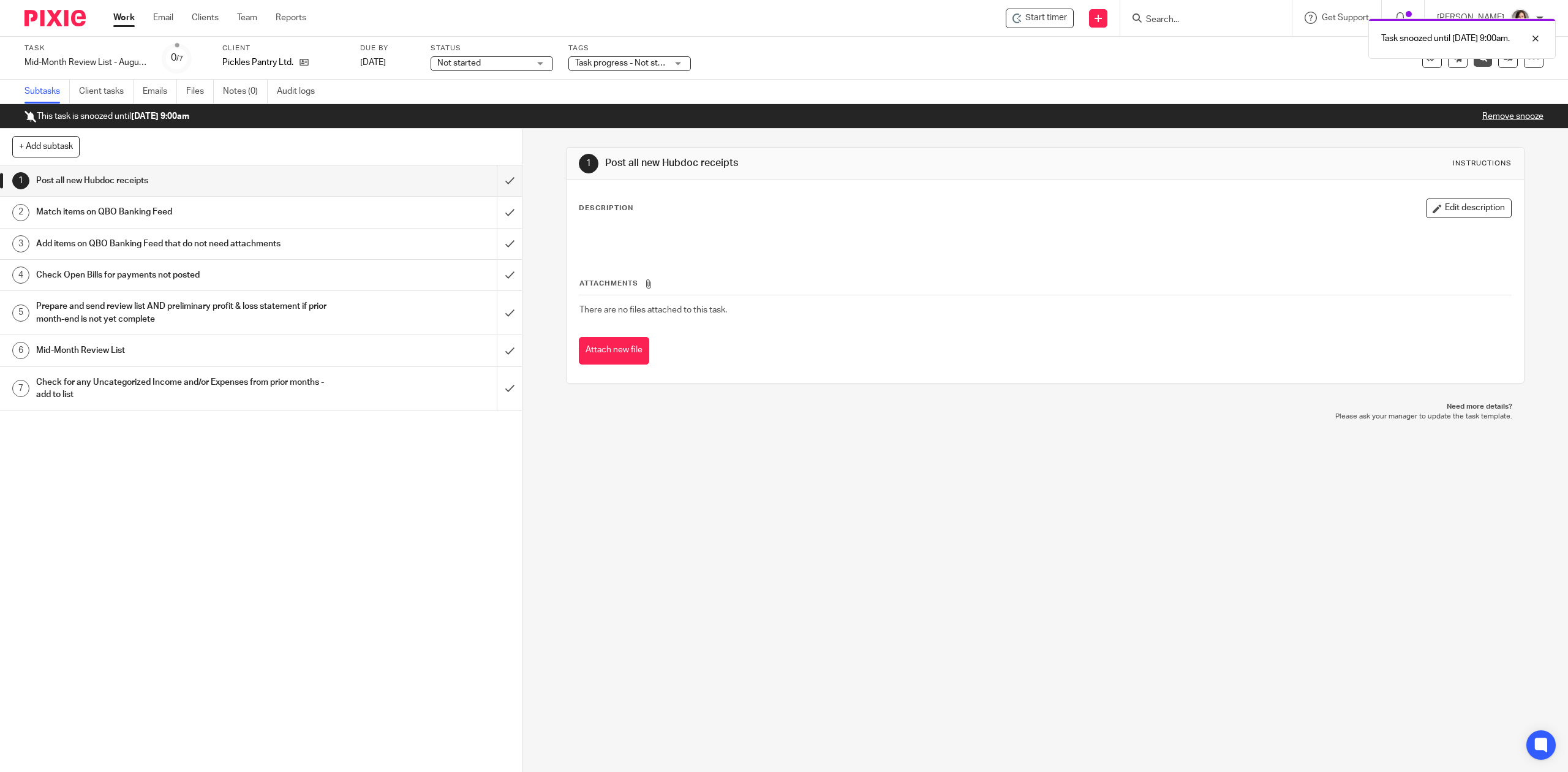
click at [1201, 18] on div "Task snoozed until [DATE] 9:00am." at bounding box center [1170, 35] width 772 height 47
click at [1191, 20] on input "Search" at bounding box center [1200, 20] width 111 height 11
click at [1242, 26] on div at bounding box center [1206, 18] width 171 height 36
click at [1214, 21] on input "Search" at bounding box center [1200, 20] width 111 height 11
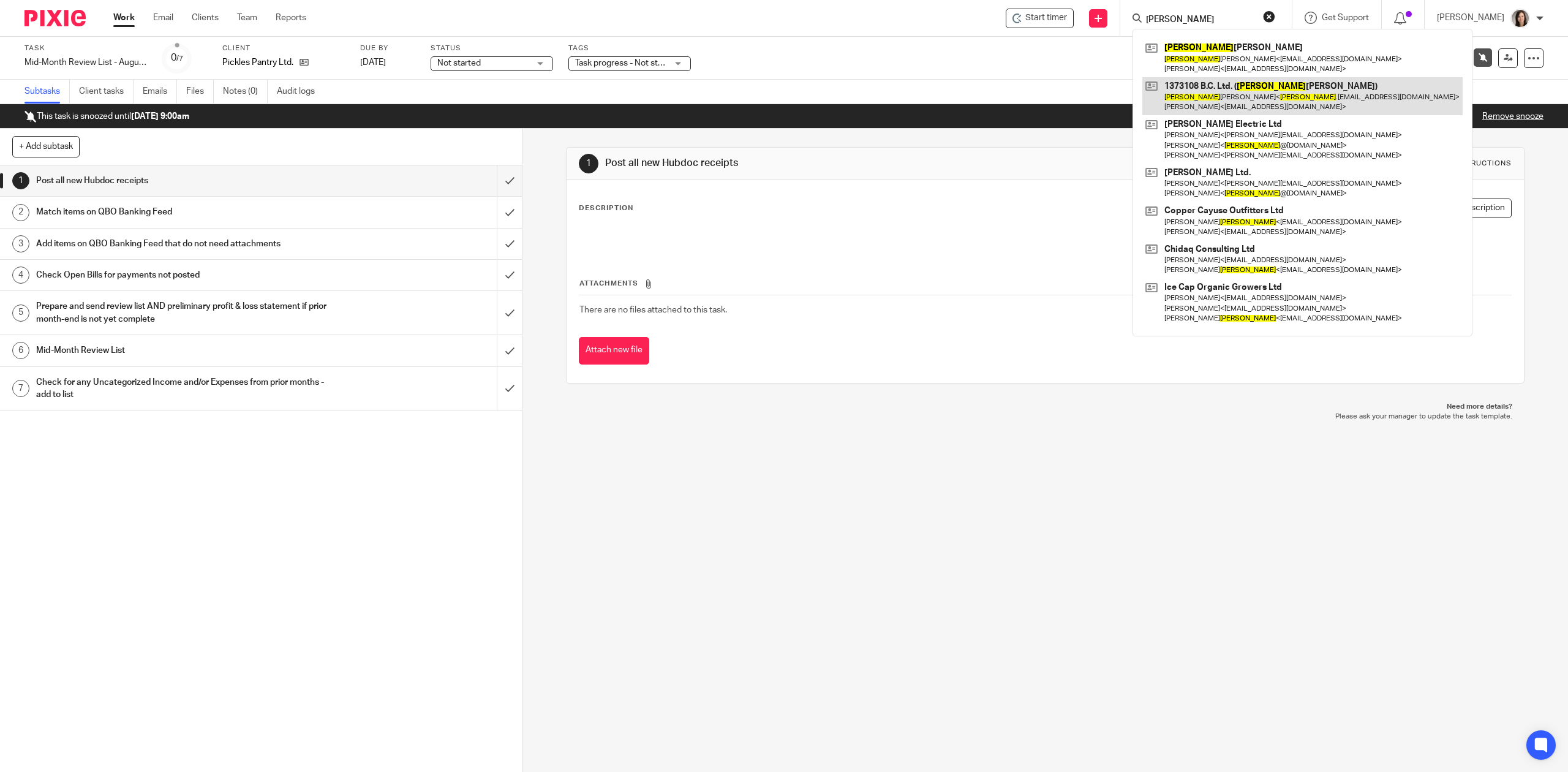
type input "matthew"
click at [1216, 97] on link at bounding box center [1303, 96] width 321 height 38
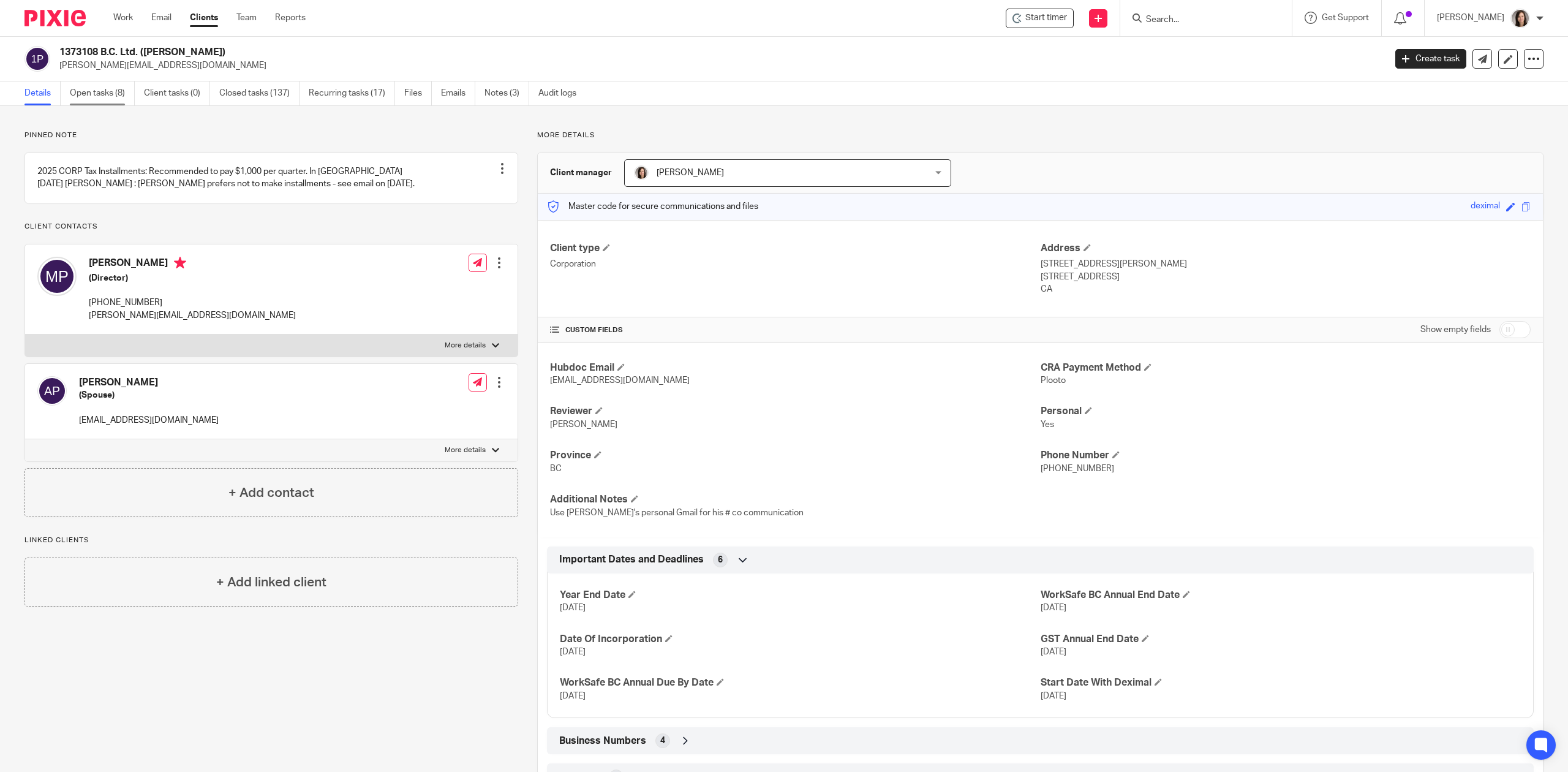
click at [93, 99] on link "Open tasks (8)" at bounding box center [102, 93] width 65 height 24
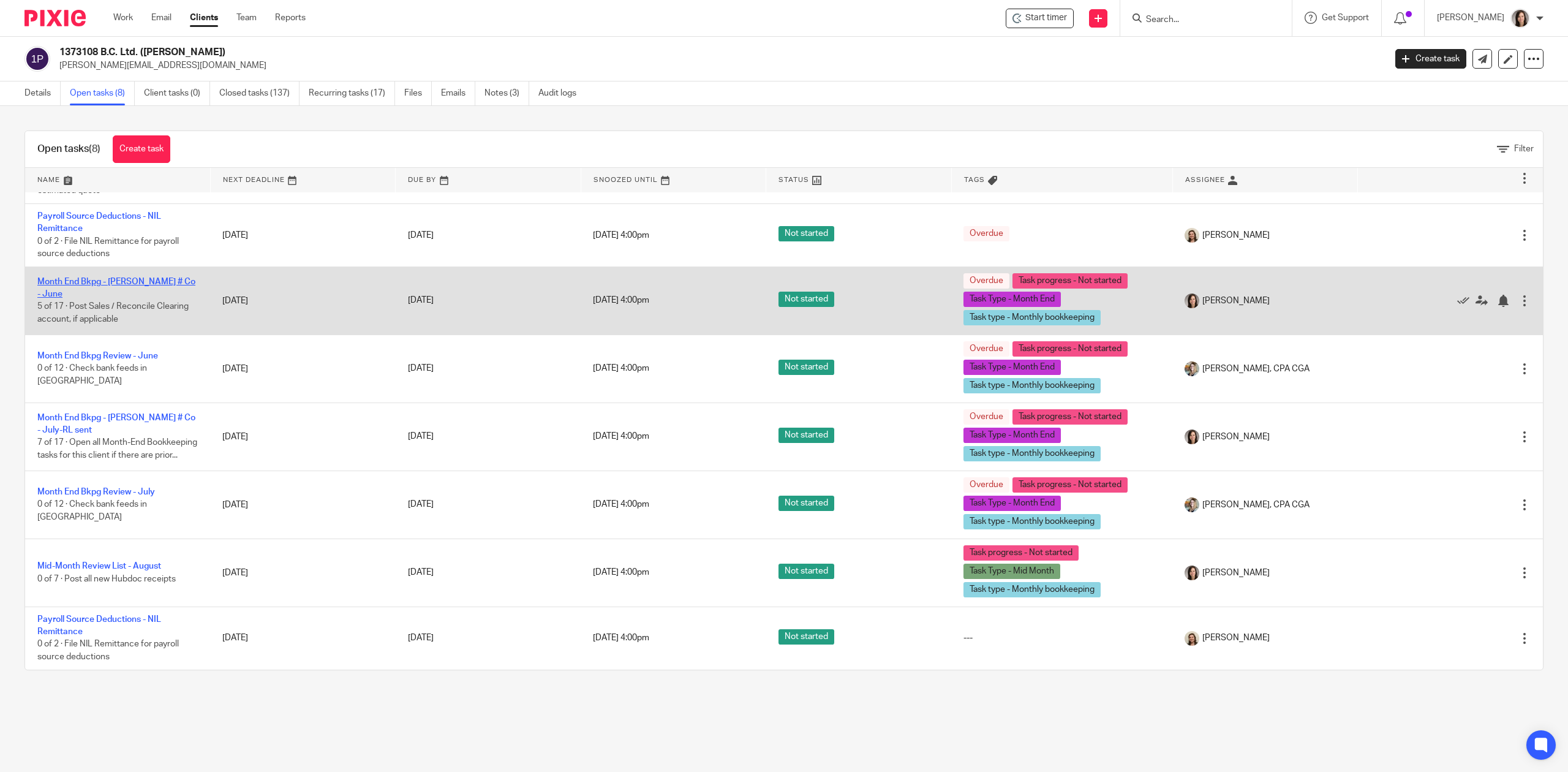
scroll to position [49, 0]
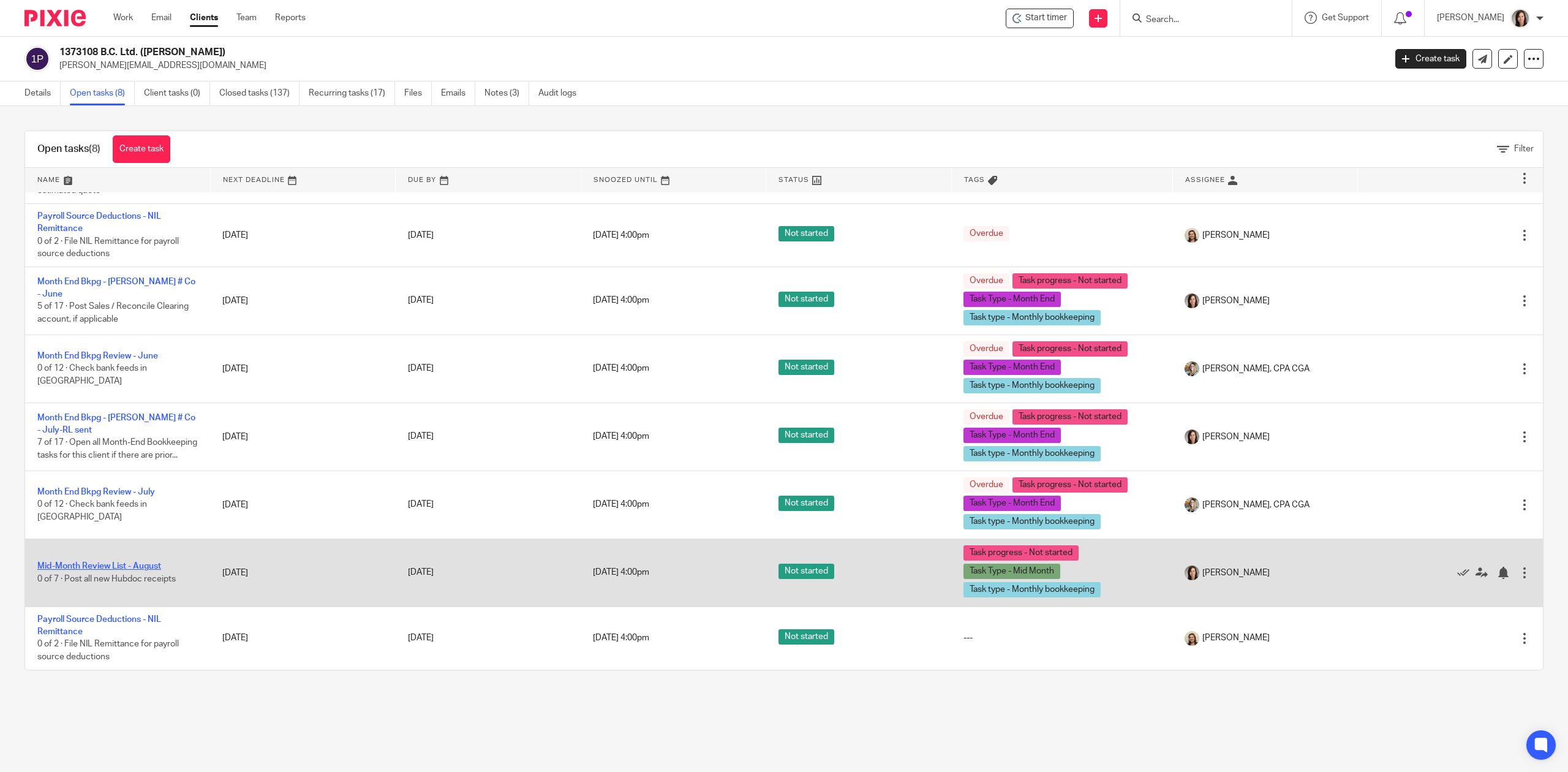
click at [112, 566] on link "Mid-Month Review List - August" at bounding box center [99, 566] width 124 height 9
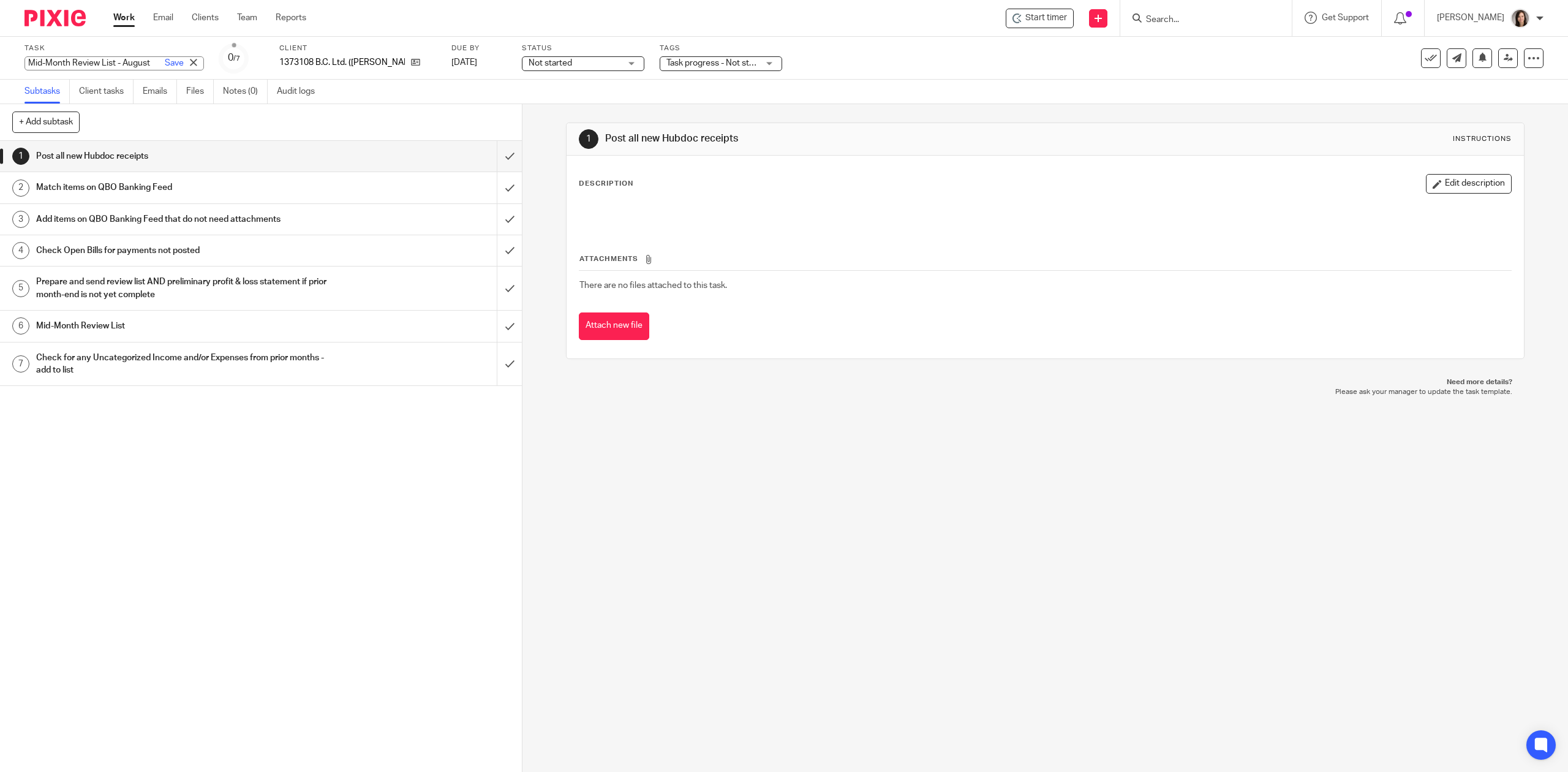
click at [100, 62] on div "Mid-Month Review List - August Save Mid-Month Review List - August" at bounding box center [114, 63] width 180 height 14
click at [100, 62] on input "Mid-Month Review List - August" at bounding box center [114, 63] width 180 height 14
type input "Mid-Month Review List - August - REAN DRAFT"
click at [178, 482] on div "1 Post all new Hubdoc receipts 2 Match items on QBO Banking Feed 3 Add items on…" at bounding box center [261, 456] width 522 height 631
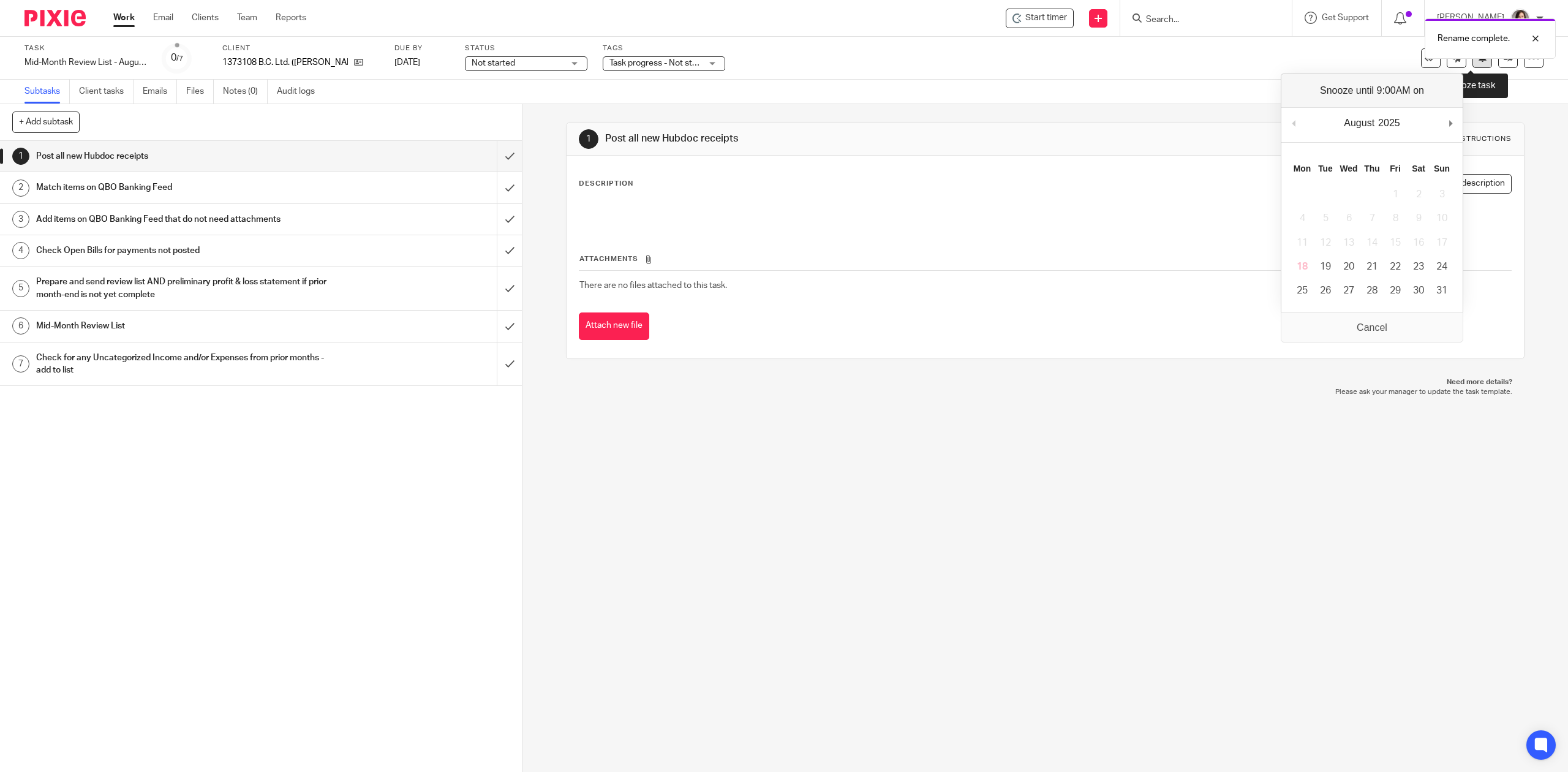
click at [1473, 62] on button at bounding box center [1482, 58] width 20 height 20
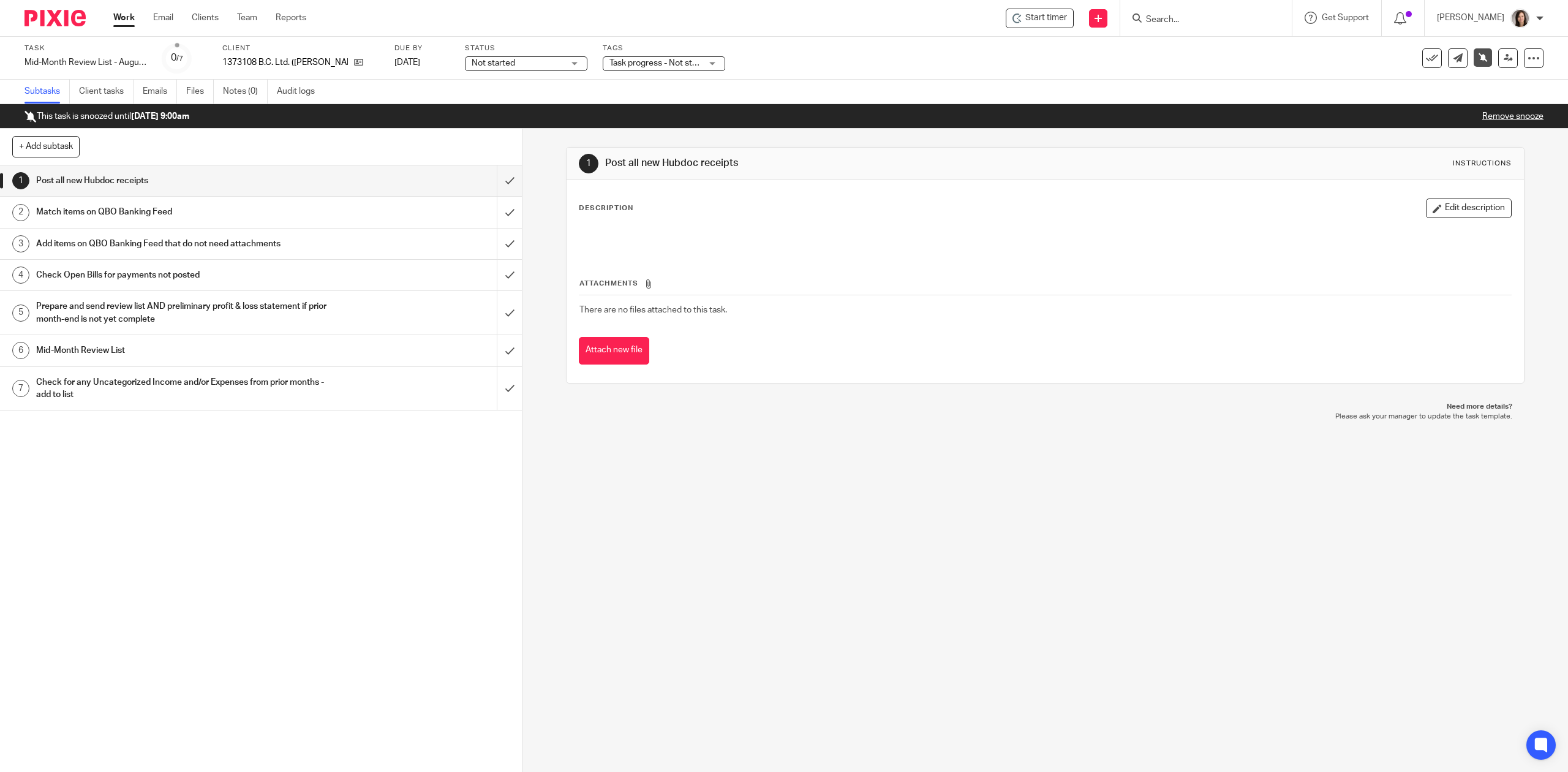
click at [1191, 15] on input "Search" at bounding box center [1200, 20] width 111 height 11
type input "[PERSON_NAME]"
click at [1223, 49] on link at bounding box center [1274, 58] width 264 height 38
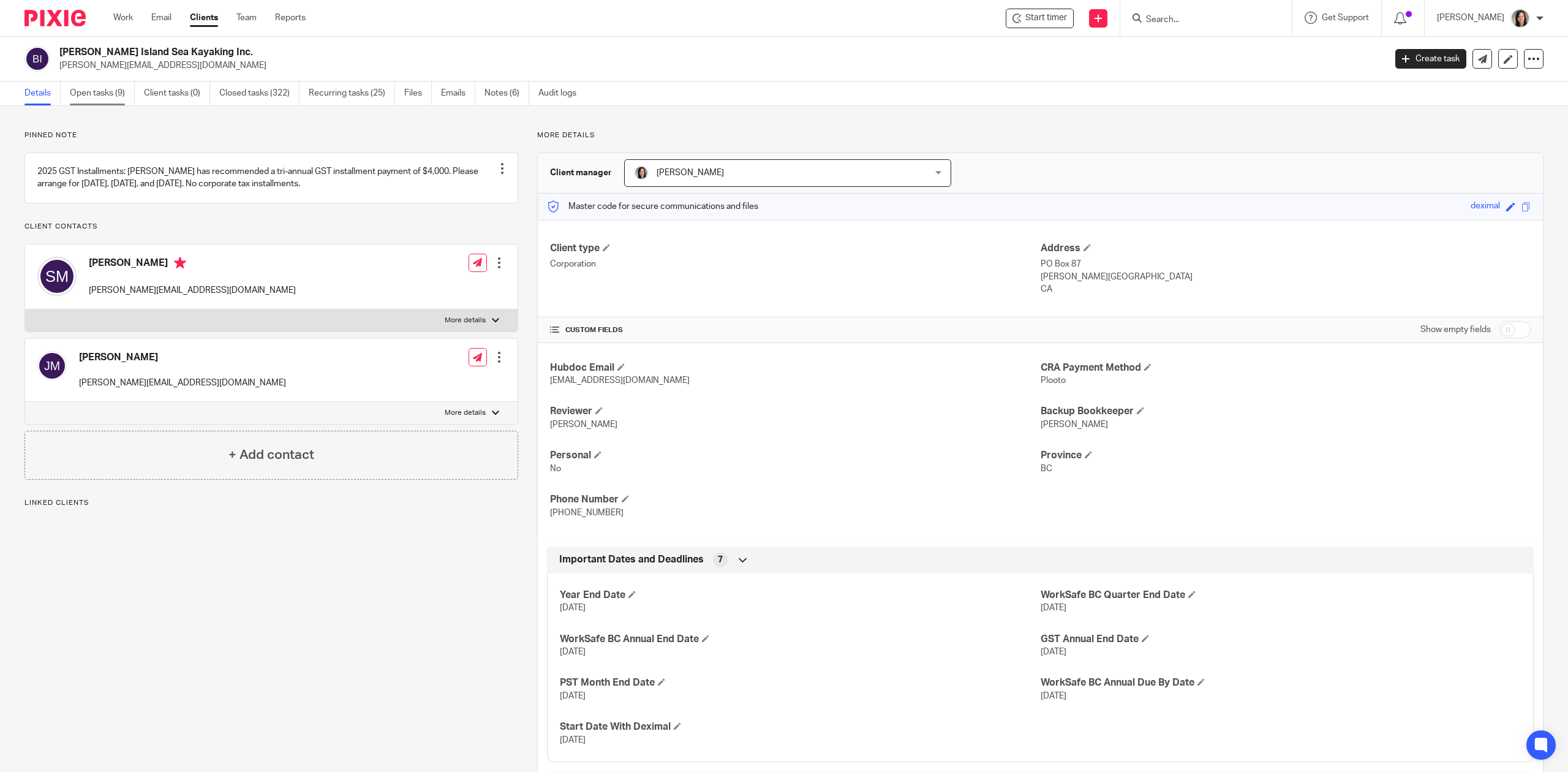
click at [102, 96] on link "Open tasks (9)" at bounding box center [102, 93] width 65 height 24
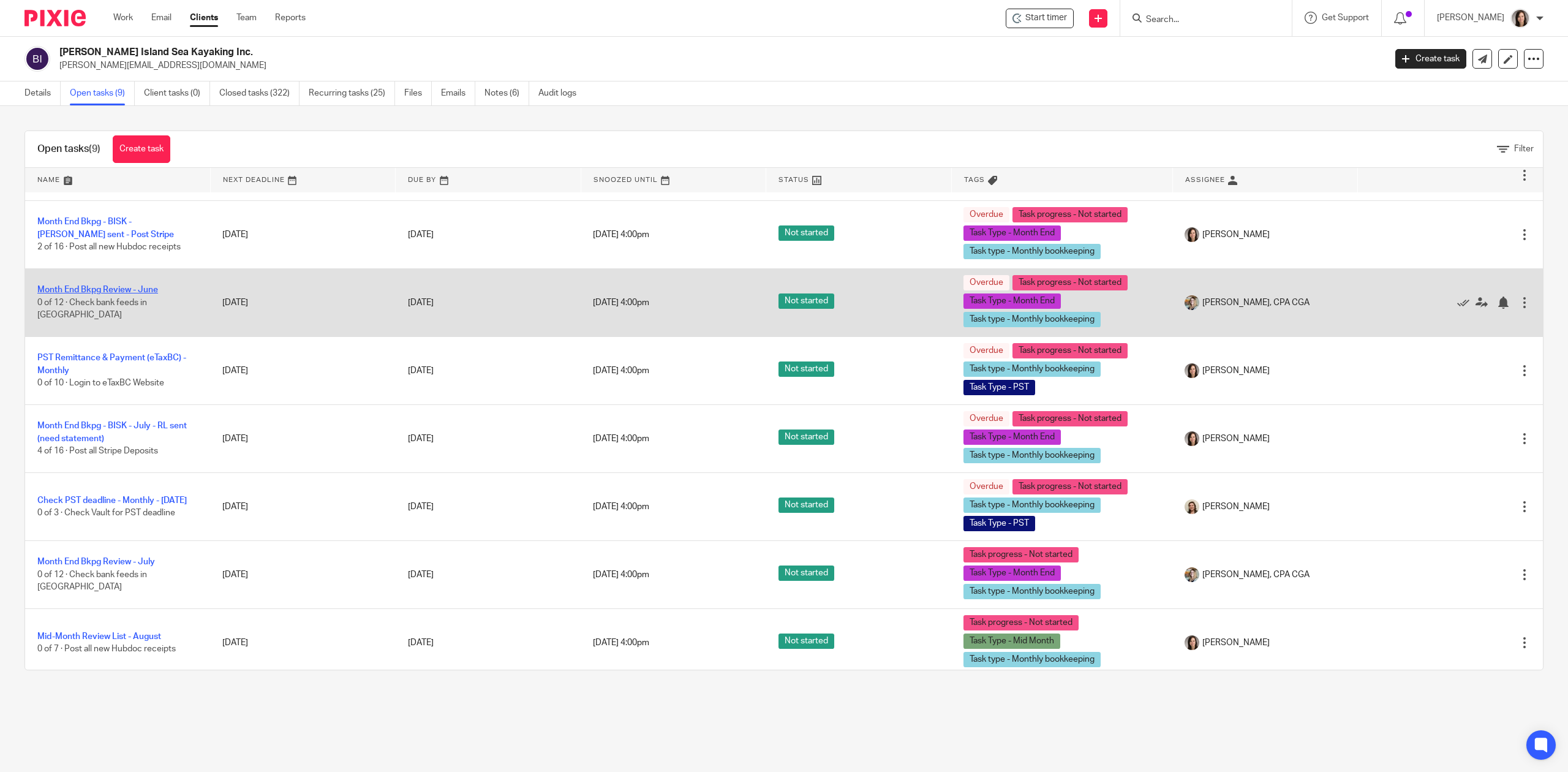
scroll to position [100, 0]
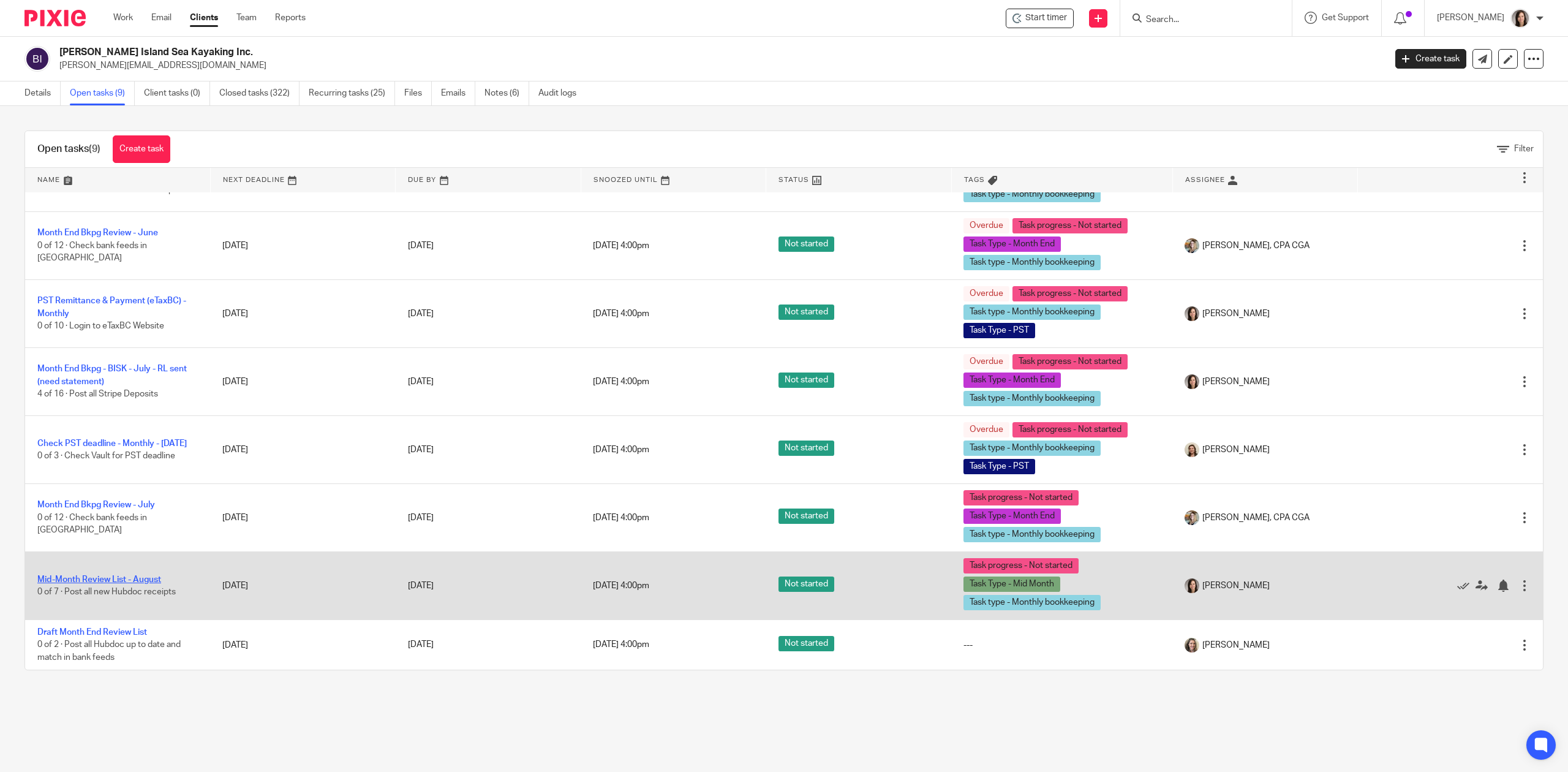
click at [121, 577] on link "Mid-Month Review List - August" at bounding box center [99, 579] width 124 height 9
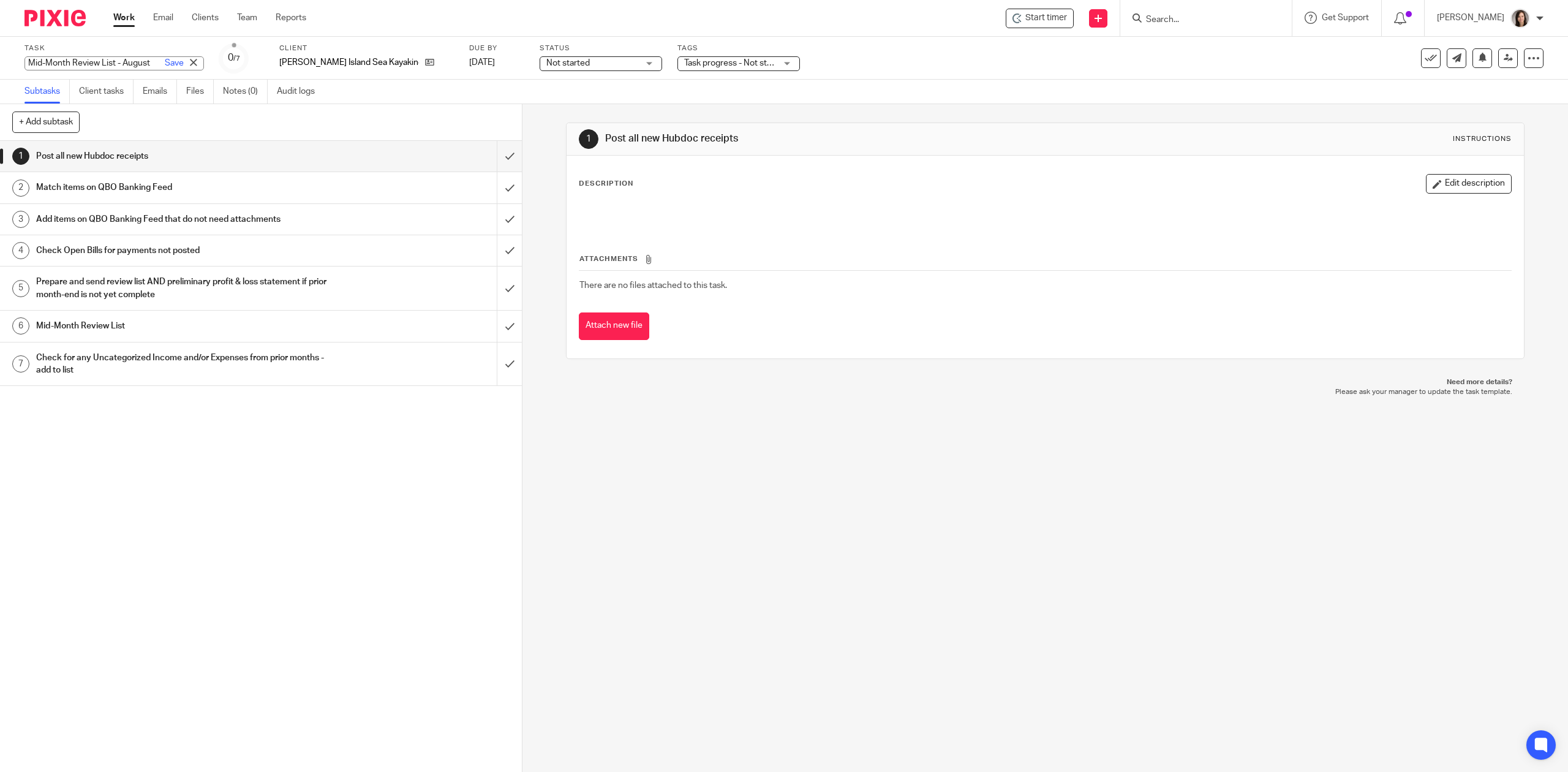
click at [100, 60] on div "Mid-Month Review List - August Save Mid-Month Review List - August" at bounding box center [114, 63] width 180 height 14
click at [100, 60] on input "Mid-Month Review List - August" at bounding box center [114, 63] width 180 height 14
click at [105, 60] on input "Mid-Month Review List - August" at bounding box center [114, 63] width 180 height 14
type input "Mid-Month Review List - August - REAN DRAFT"
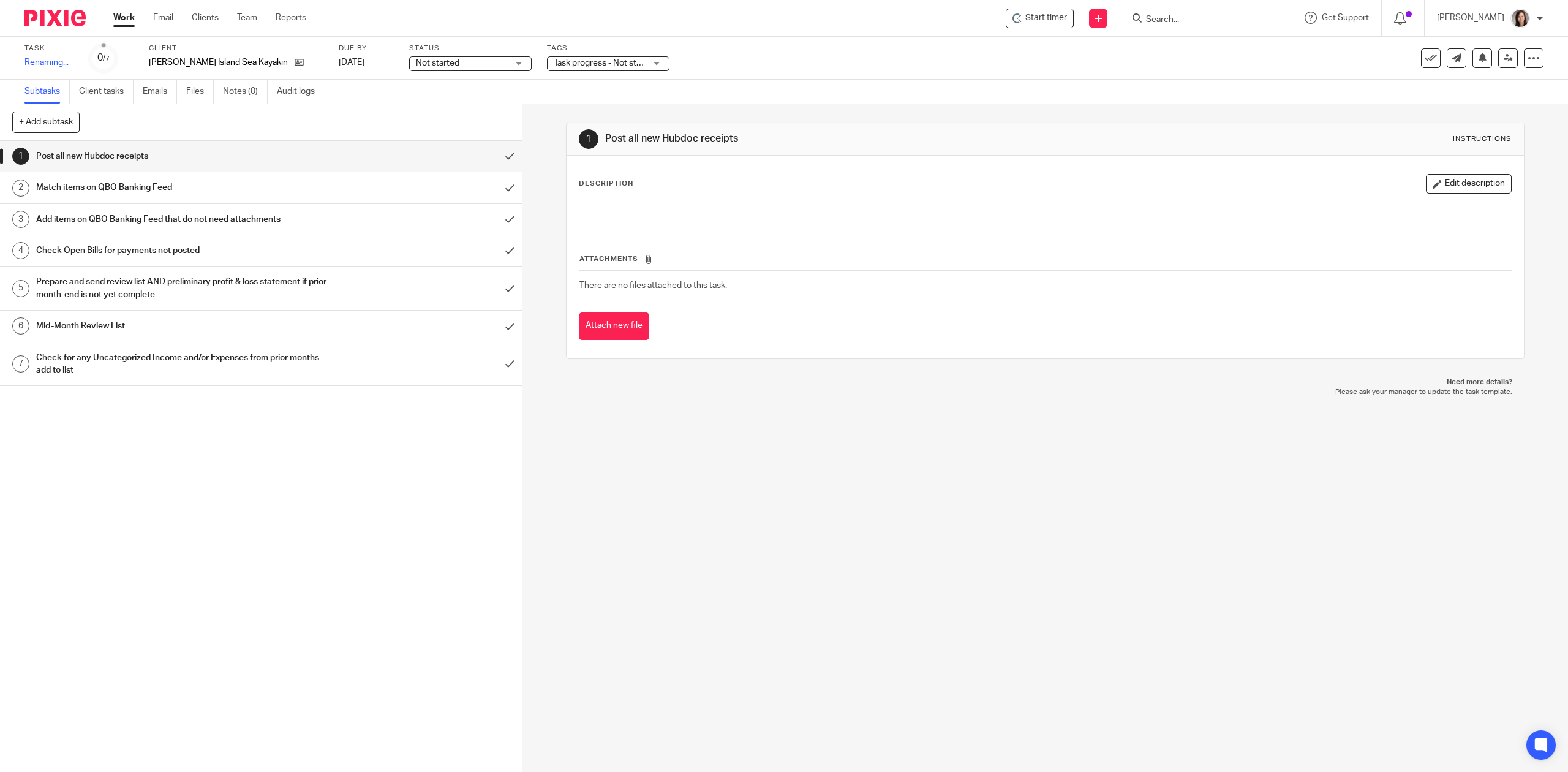
click at [390, 635] on div "1 Post all new Hubdoc receipts 2 Match items on QBO Banking Feed 3 Add items on…" at bounding box center [261, 456] width 522 height 631
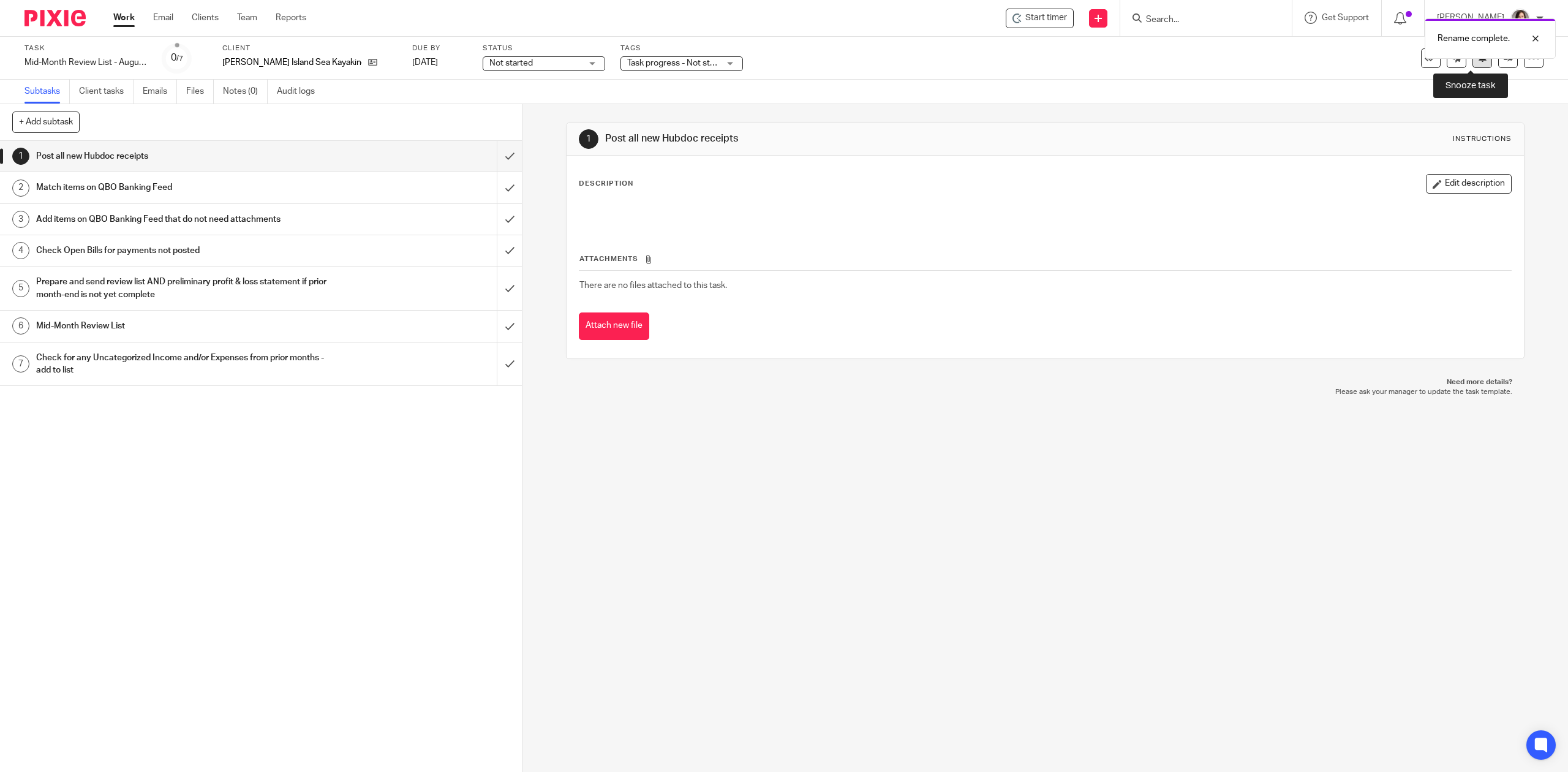
click at [1478, 60] on icon at bounding box center [1482, 57] width 10 height 10
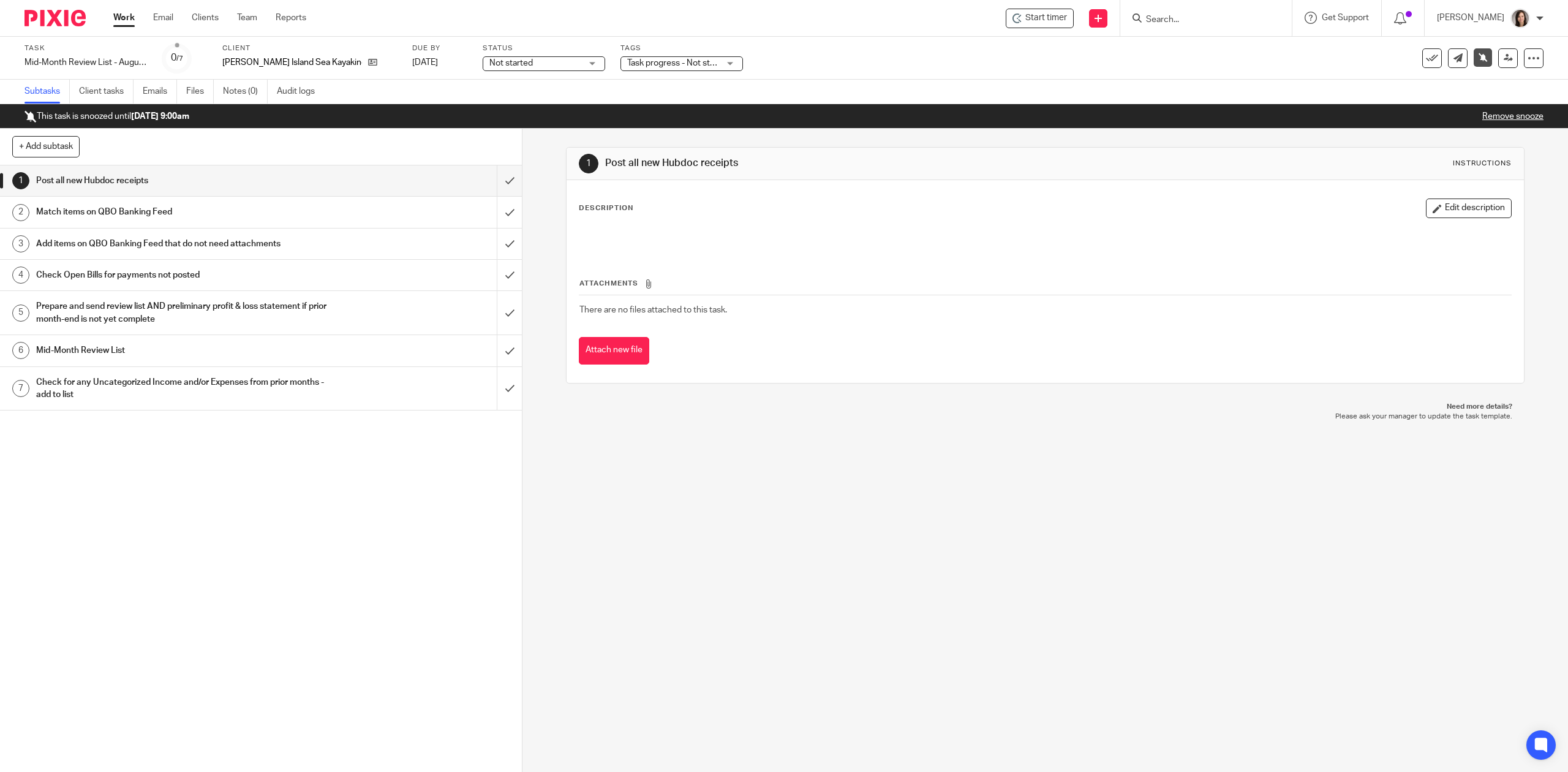
click at [125, 14] on link "Work" at bounding box center [124, 17] width 22 height 12
